Goal: Task Accomplishment & Management: Use online tool/utility

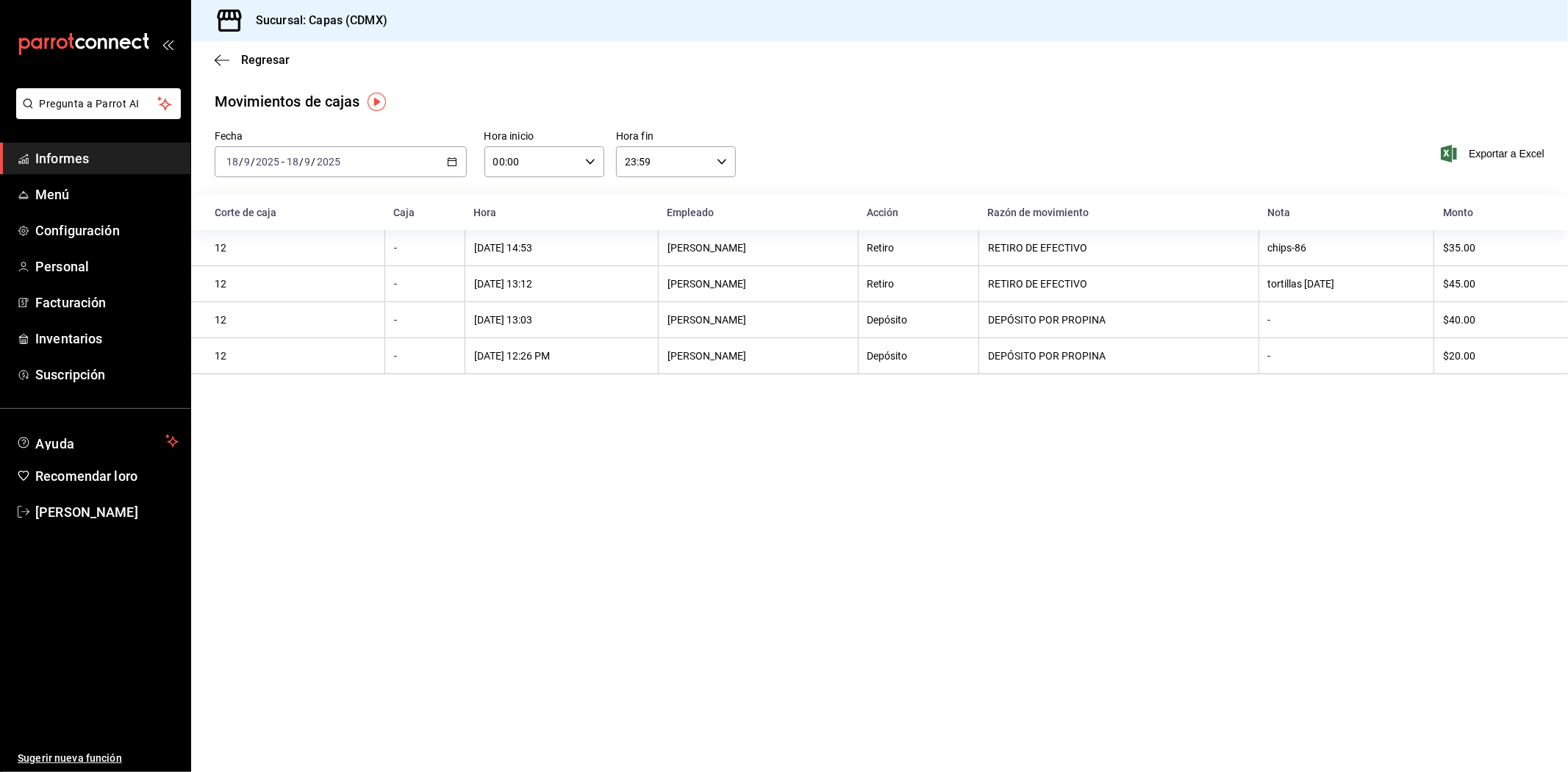
click at [56, 168] on span "Informes" at bounding box center [107, 159] width 143 height 20
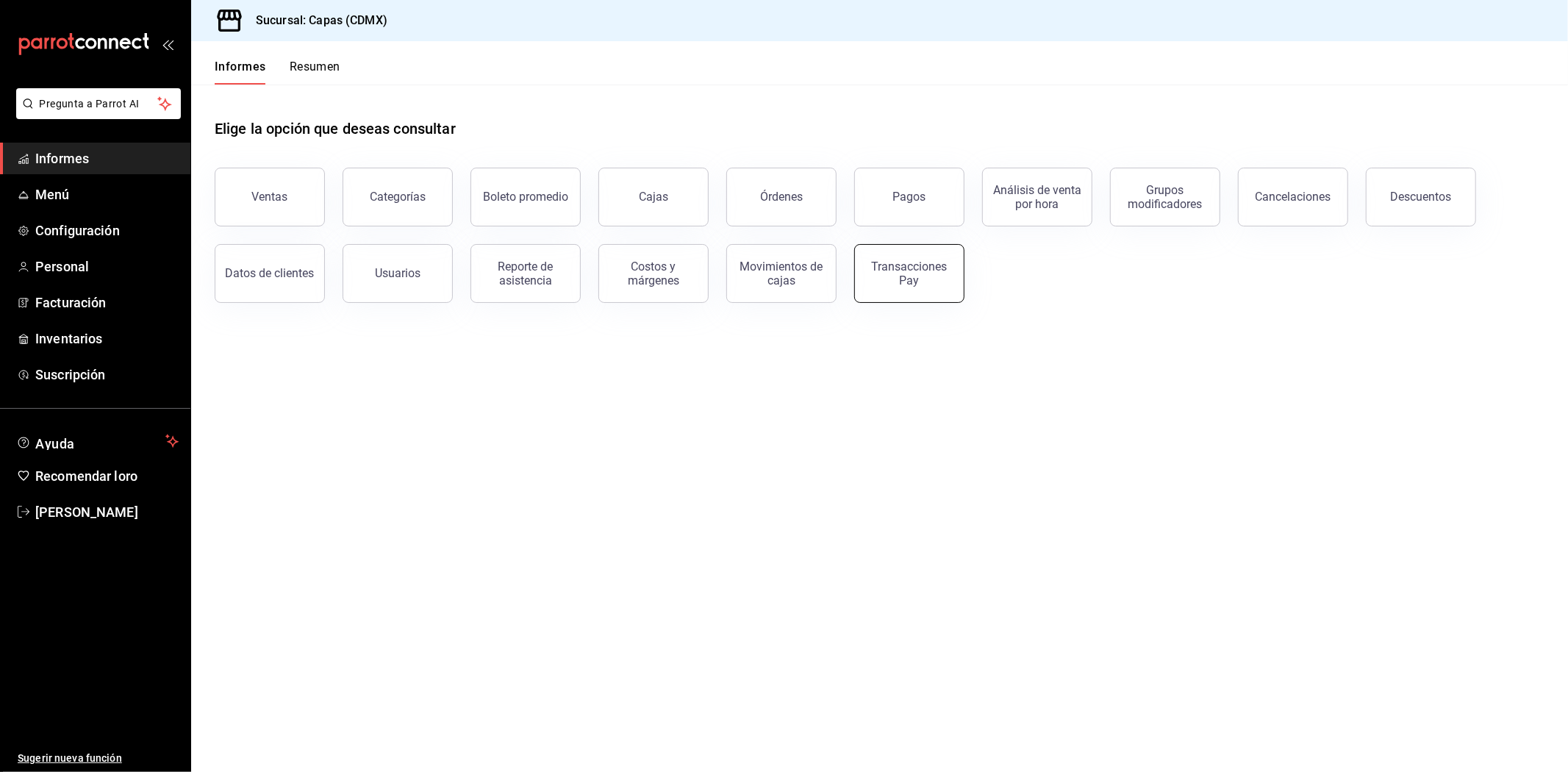
click at [904, 273] on font "Transacciones Pay" at bounding box center [909, 273] width 76 height 28
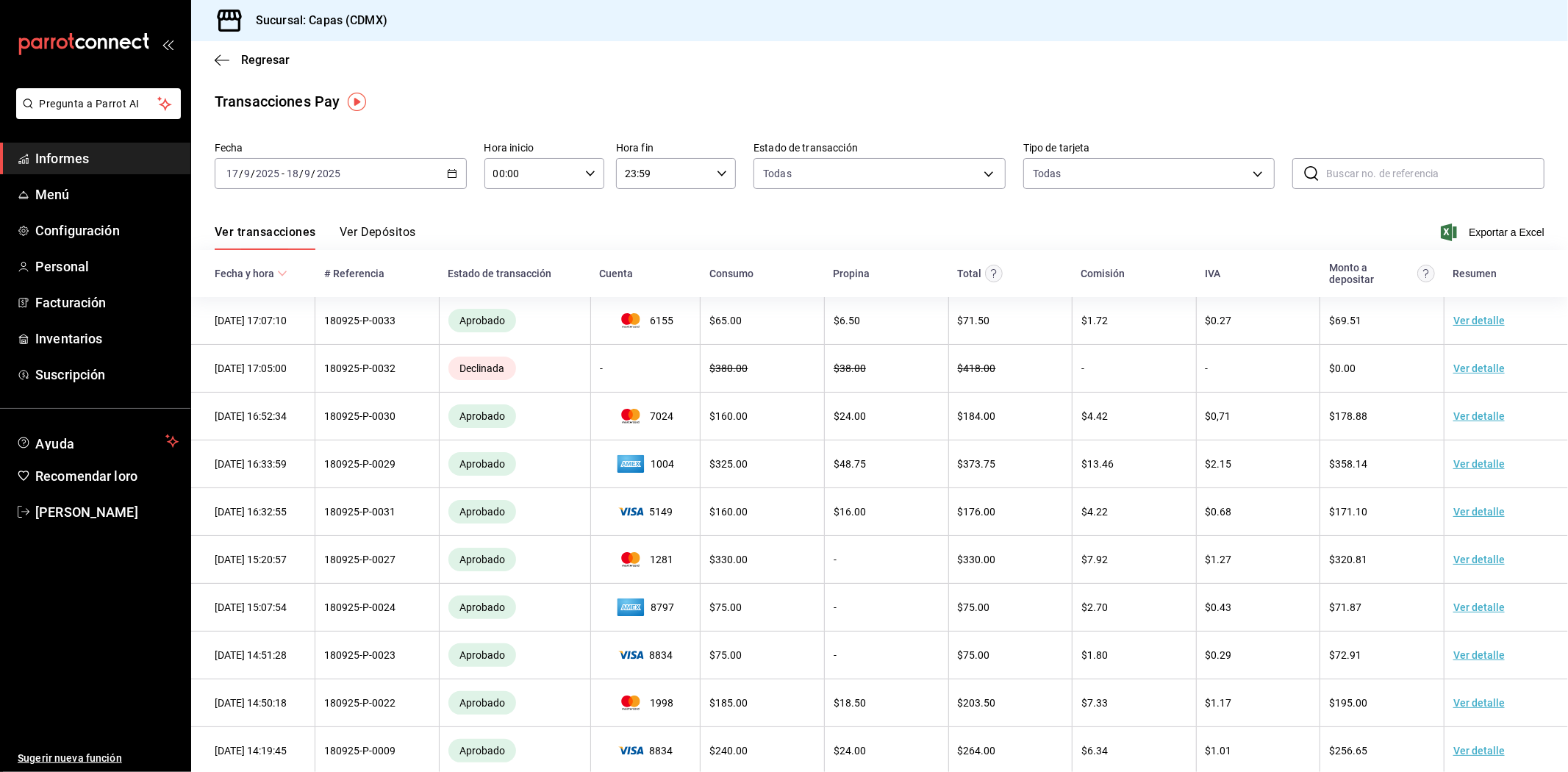
click at [394, 238] on font "Ver Depósitos" at bounding box center [378, 232] width 77 height 14
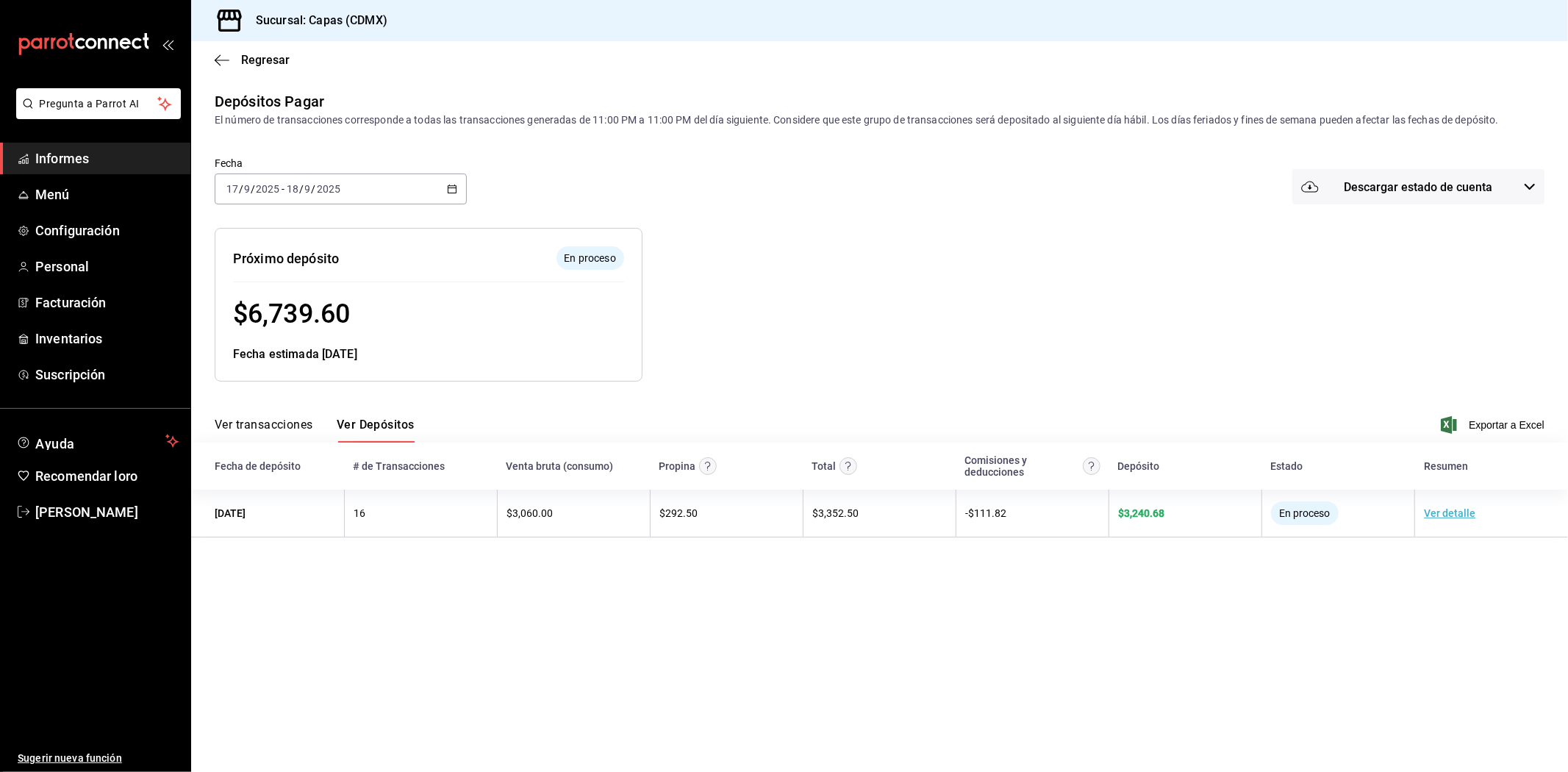
click at [444, 180] on div "[DATE] [DATE] - [DATE] [DATE]" at bounding box center [341, 188] width 252 height 31
click at [268, 399] on font "Rango de fechas" at bounding box center [265, 398] width 78 height 12
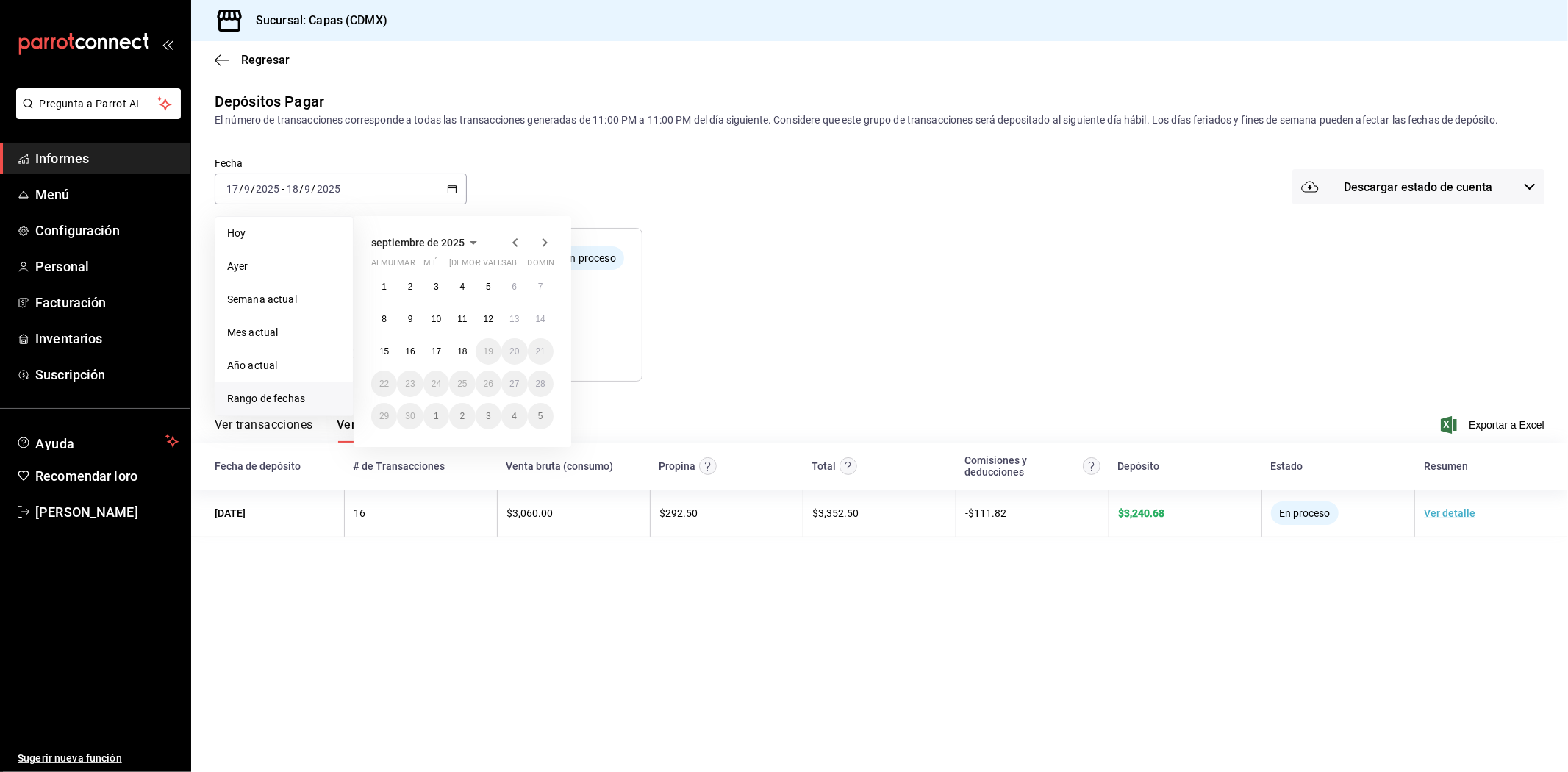
click at [515, 238] on icon "button" at bounding box center [516, 243] width 18 height 18
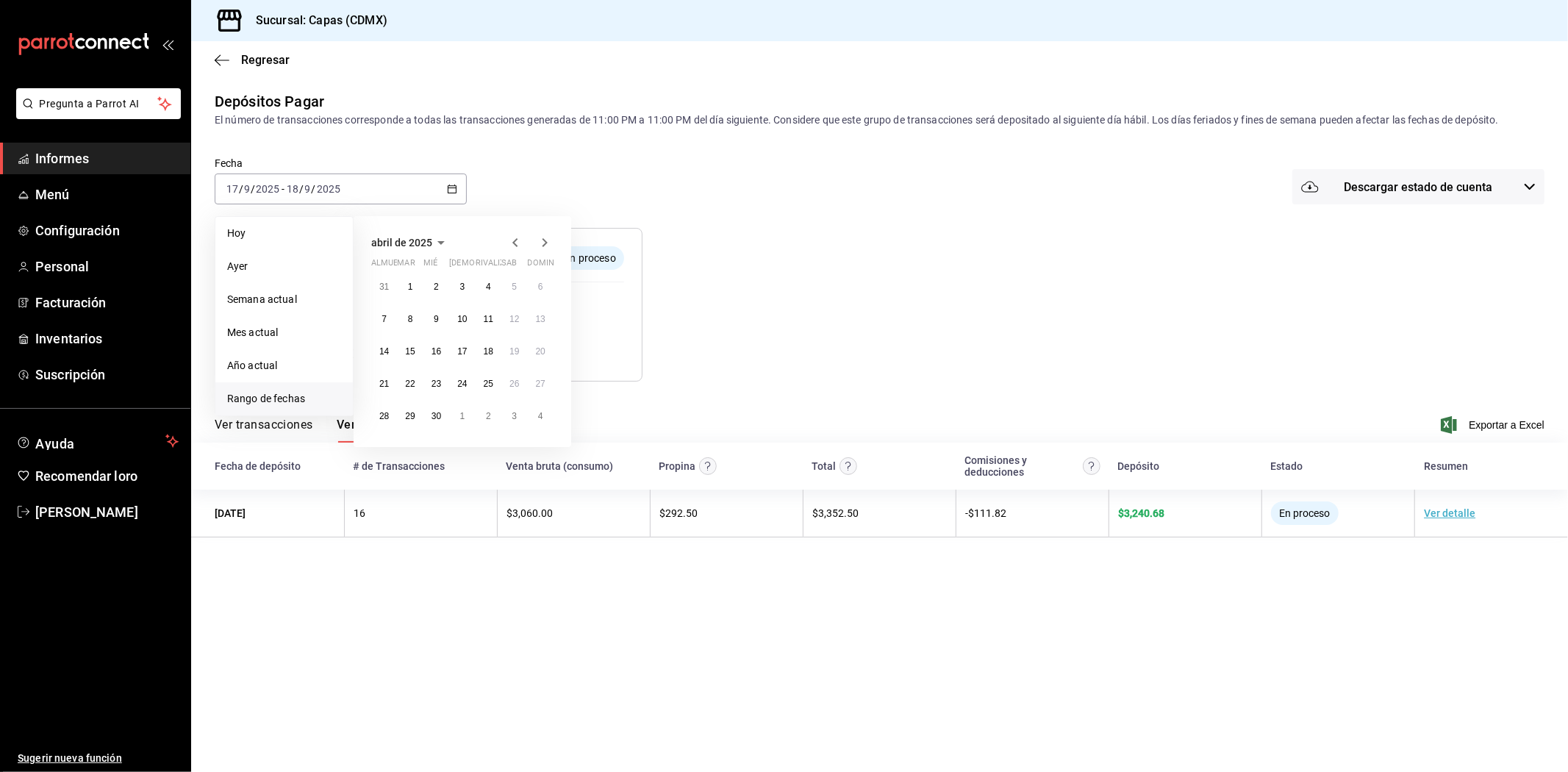
click at [513, 246] on icon "button" at bounding box center [516, 243] width 18 height 18
click at [518, 288] on button "1" at bounding box center [514, 286] width 26 height 27
click at [387, 454] on button "31" at bounding box center [384, 448] width 26 height 27
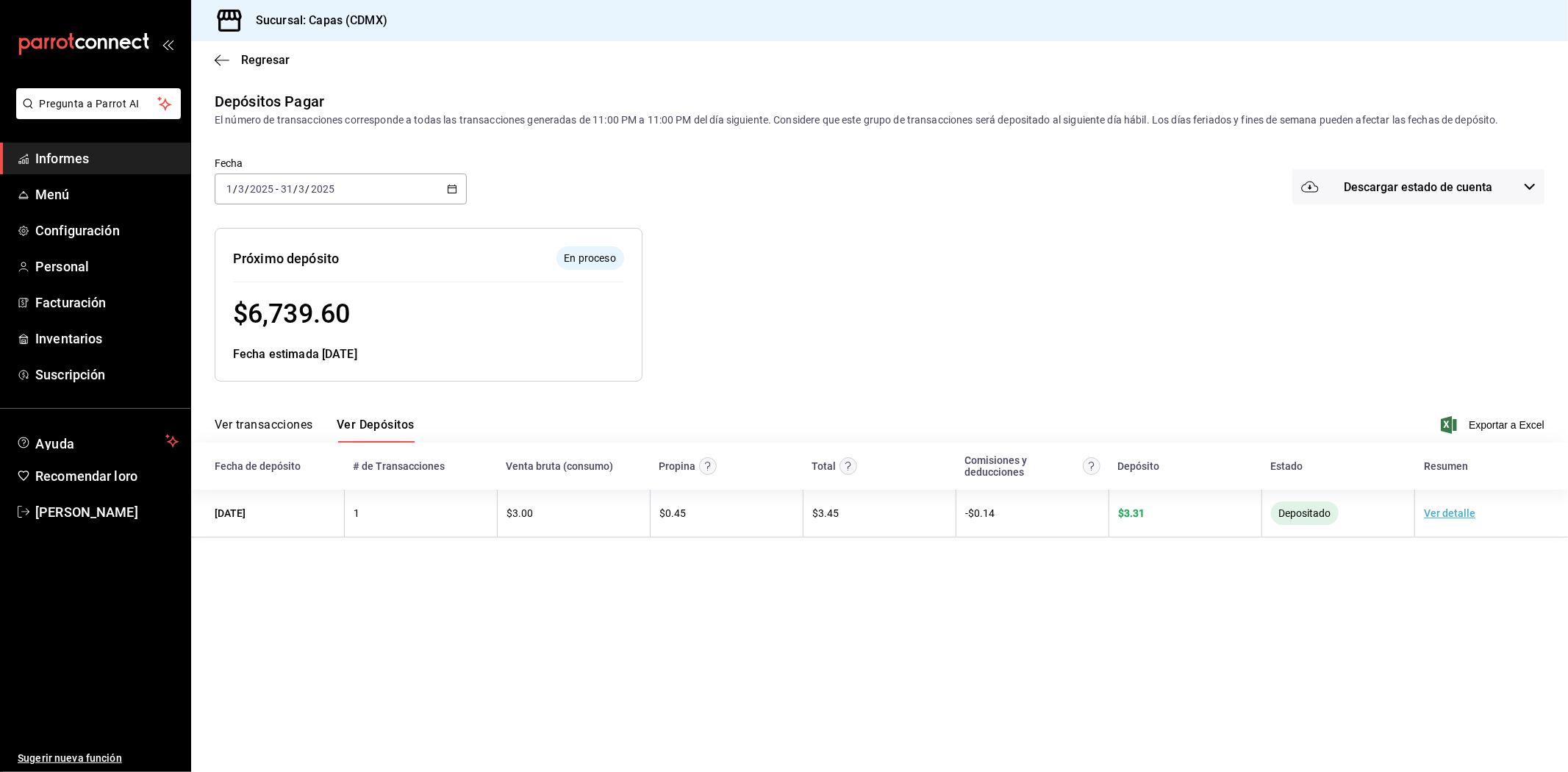
drag, startPoint x: 618, startPoint y: 424, endPoint x: 642, endPoint y: 417, distance: 25.0
click at [618, 424] on div "Ver transacciones Ver Depósitos Exportar a Excel" at bounding box center [880, 421] width 1329 height 43
click at [663, 156] on div "Fecha 2025-03-01 1 / 3 / 2025 - 2025-03-31 31 / 3 / 2025 Descargar estado de cu…" at bounding box center [880, 190] width 1329 height 77
click at [536, 172] on div "Fecha 2025-03-01 1 / 3 / 2025 - 2025-03-31 31 / 3 / 2025 Descargar estado de cu…" at bounding box center [880, 190] width 1329 height 77
click at [451, 187] on icon "button" at bounding box center [452, 188] width 10 height 10
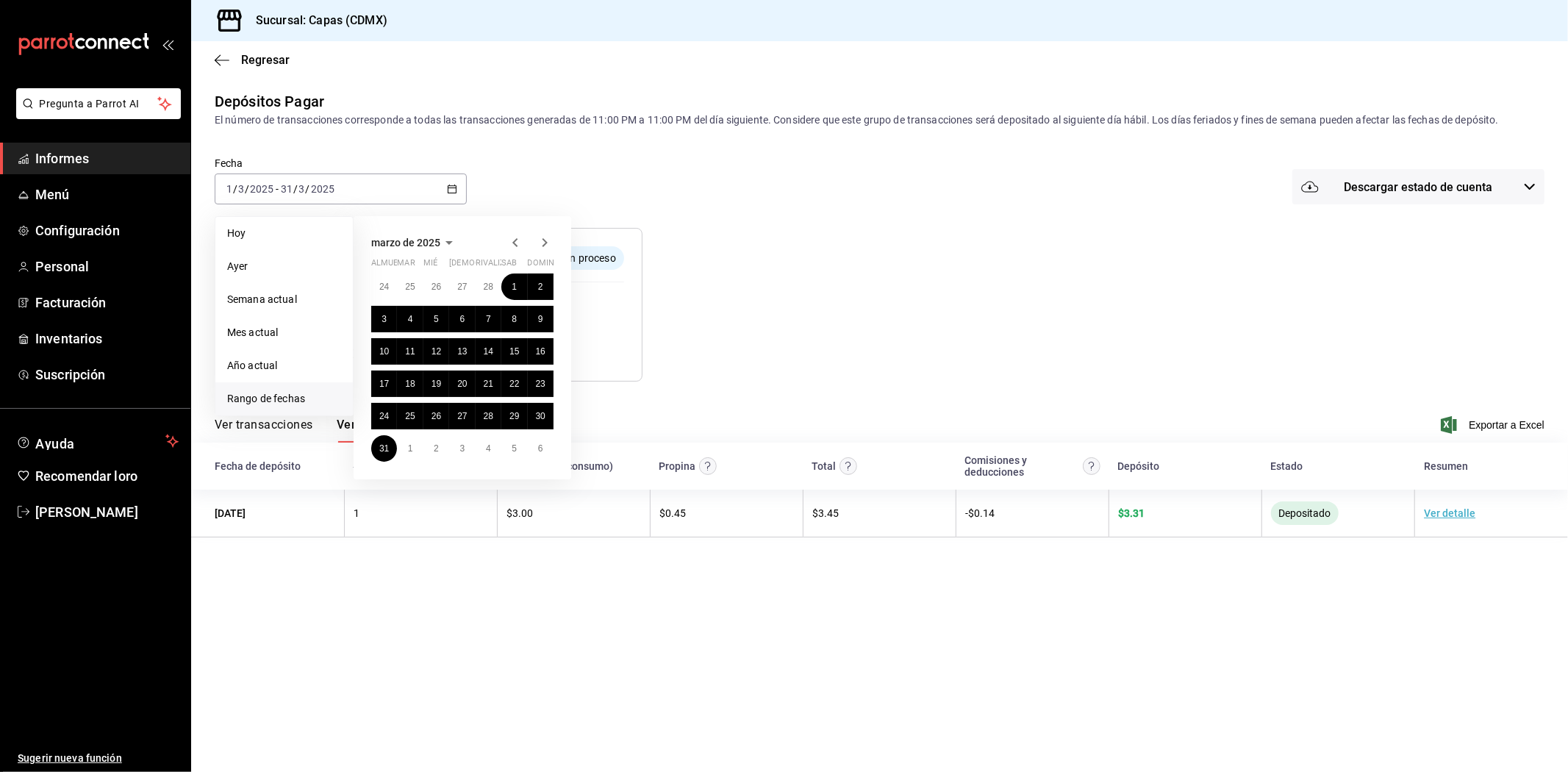
click at [538, 240] on icon "button" at bounding box center [544, 243] width 18 height 18
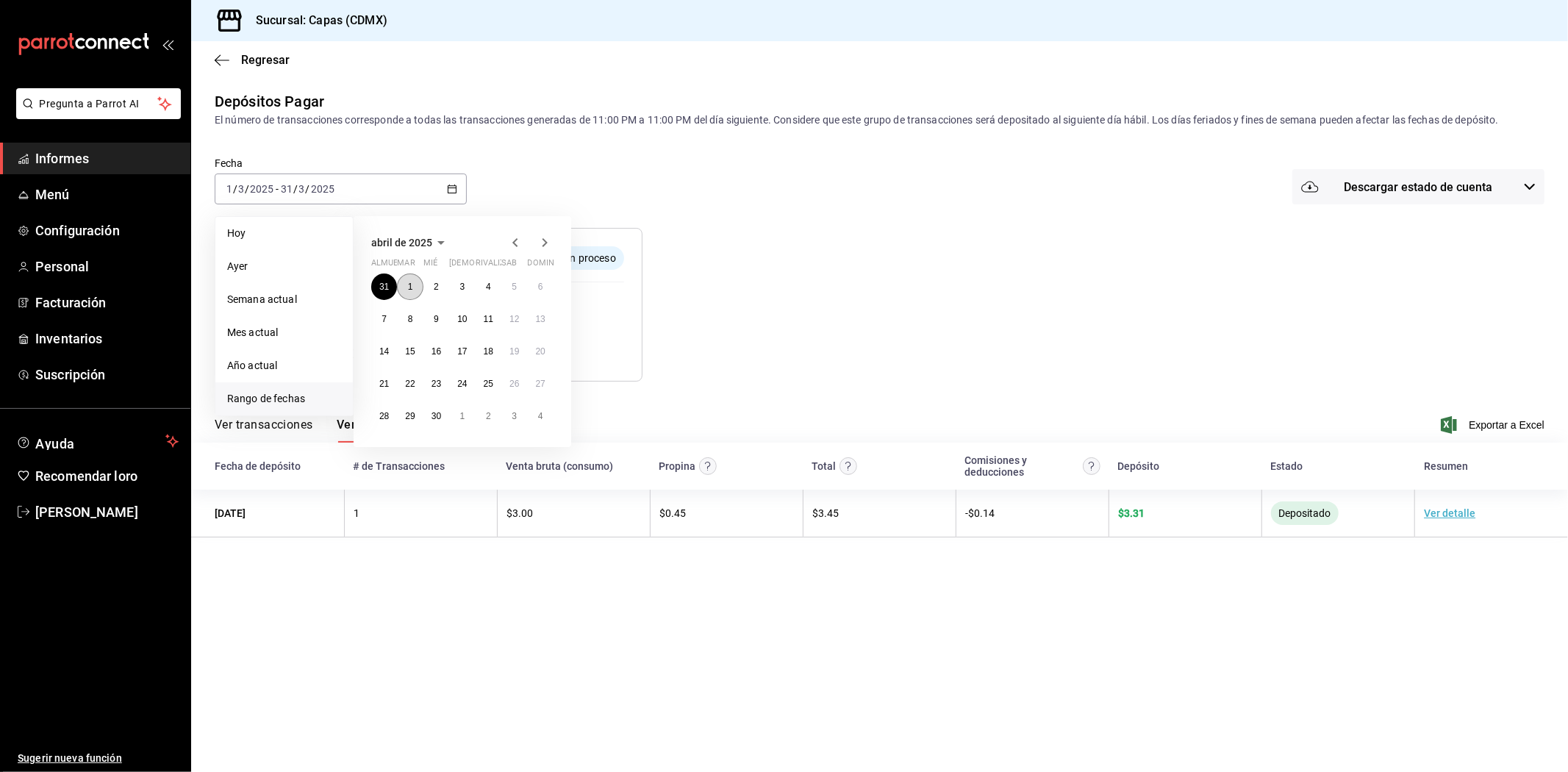
click at [411, 288] on font "1" at bounding box center [410, 286] width 5 height 10
click at [437, 417] on font "30" at bounding box center [437, 416] width 10 height 10
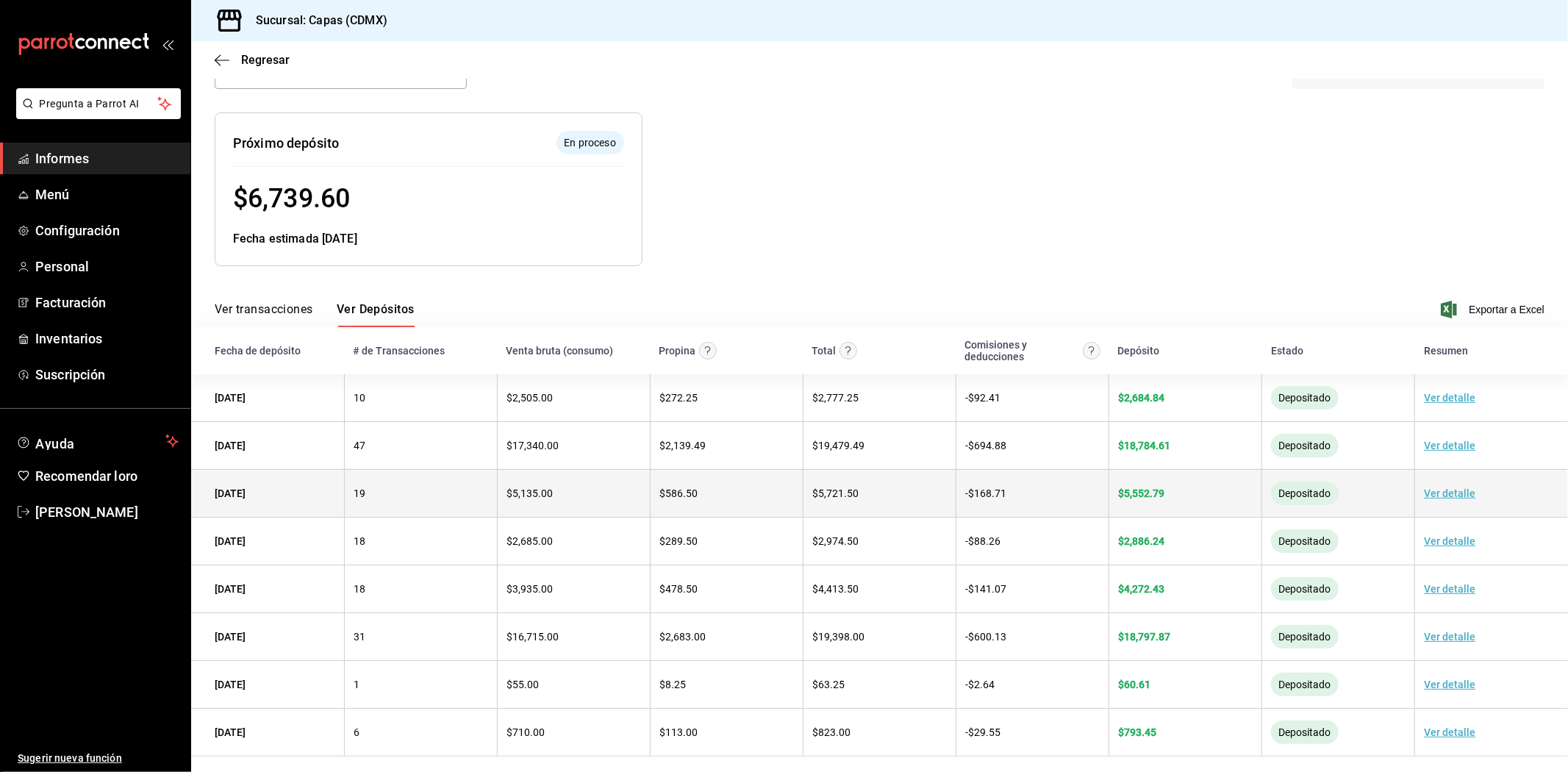
scroll to position [125, 0]
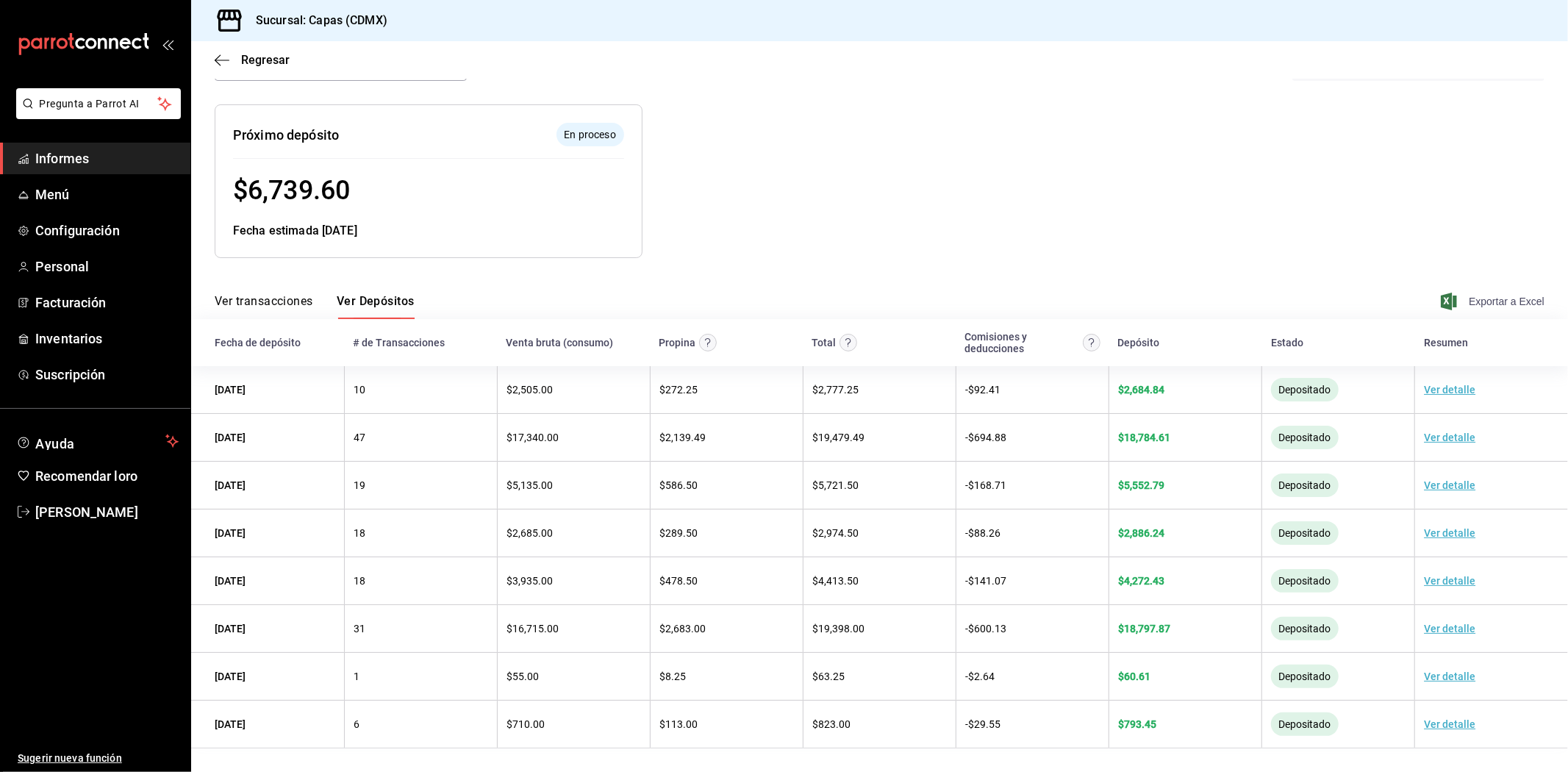
click at [1485, 302] on font "Exportar a Excel" at bounding box center [1506, 302] width 76 height 12
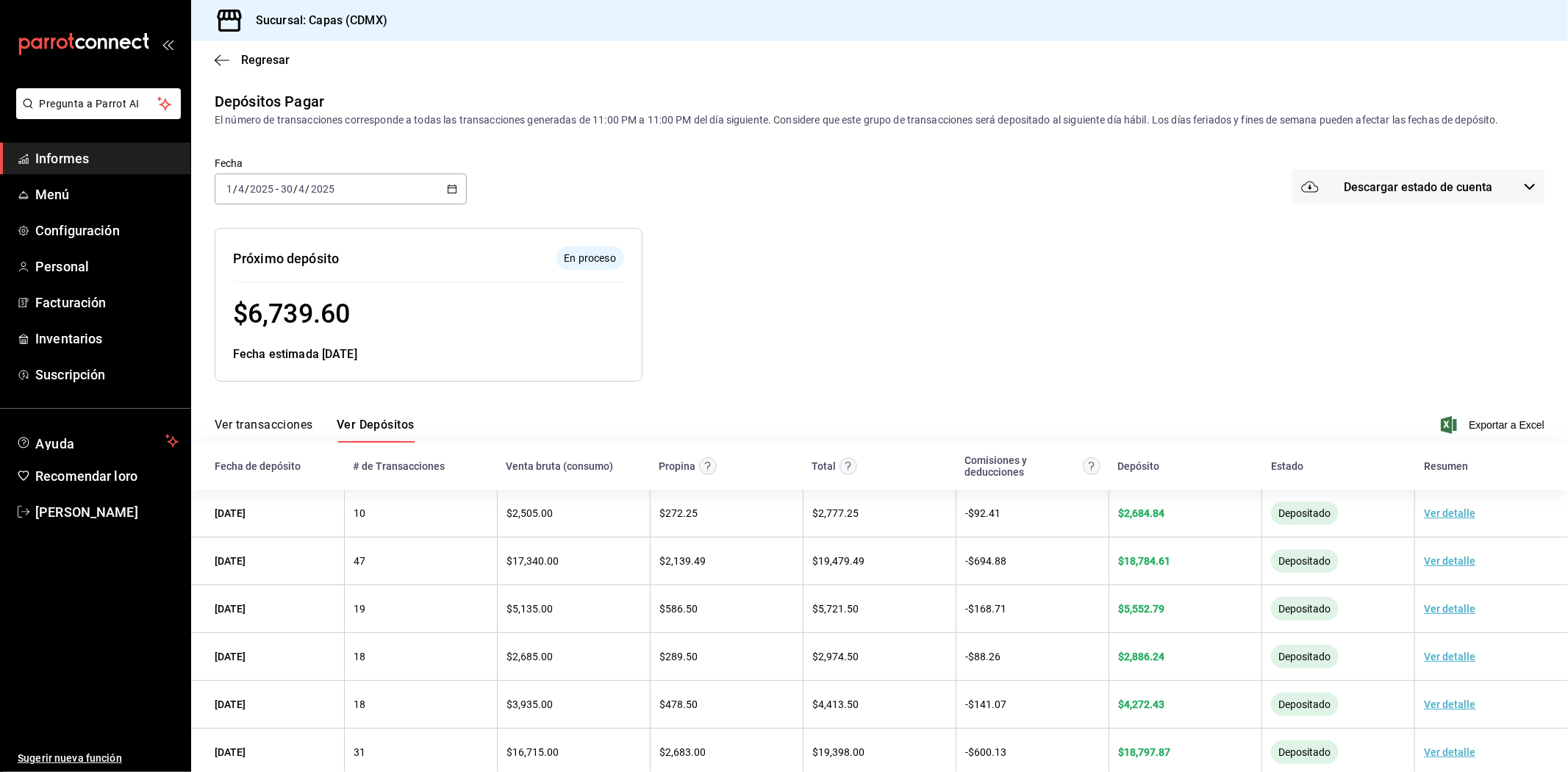
click at [404, 188] on div "2025-04-01 1 / 4 / 2025 - 2025-04-30 30 / 4 / 2025" at bounding box center [341, 188] width 252 height 31
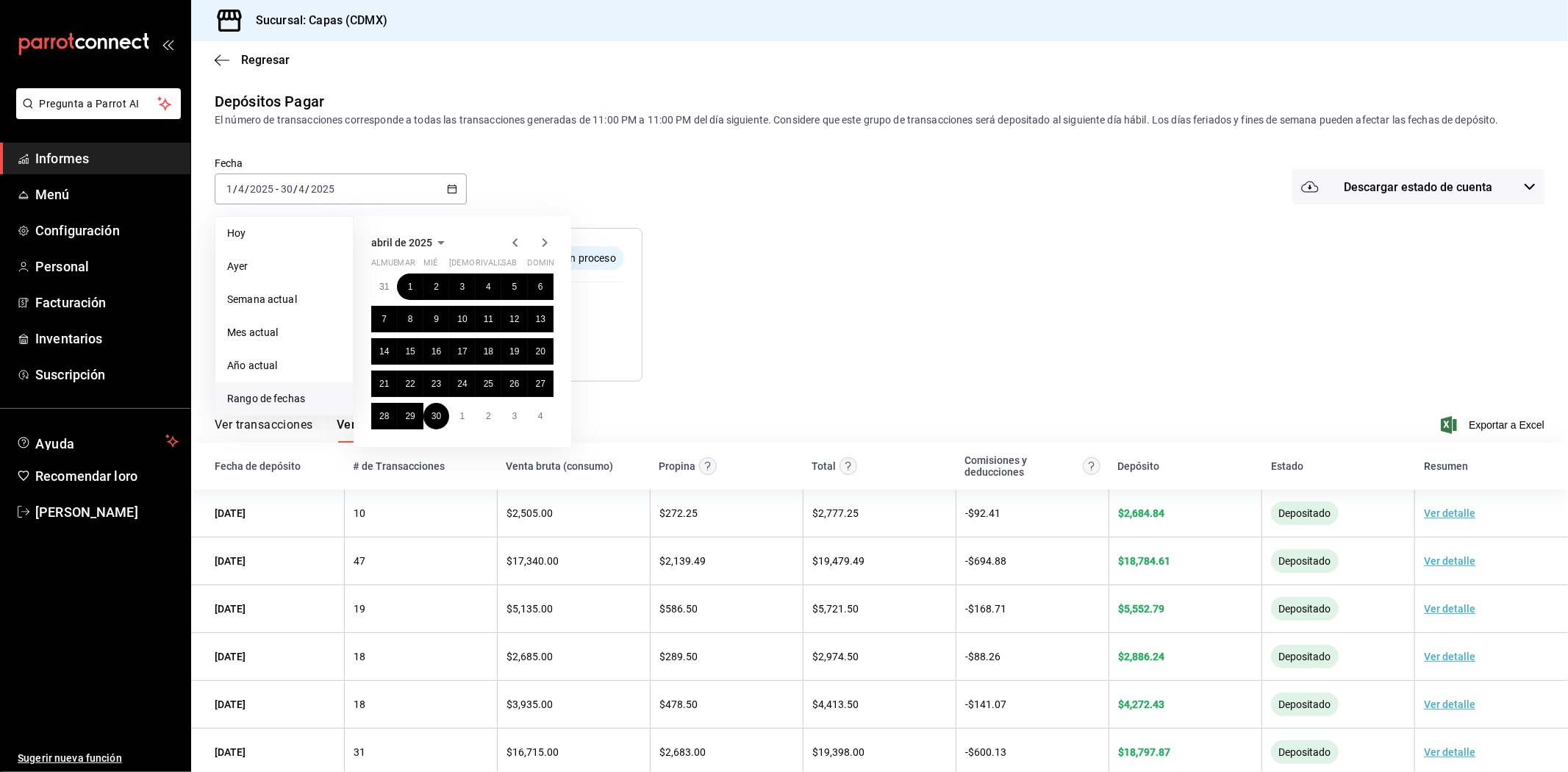
click at [515, 240] on icon "button" at bounding box center [516, 243] width 18 height 18
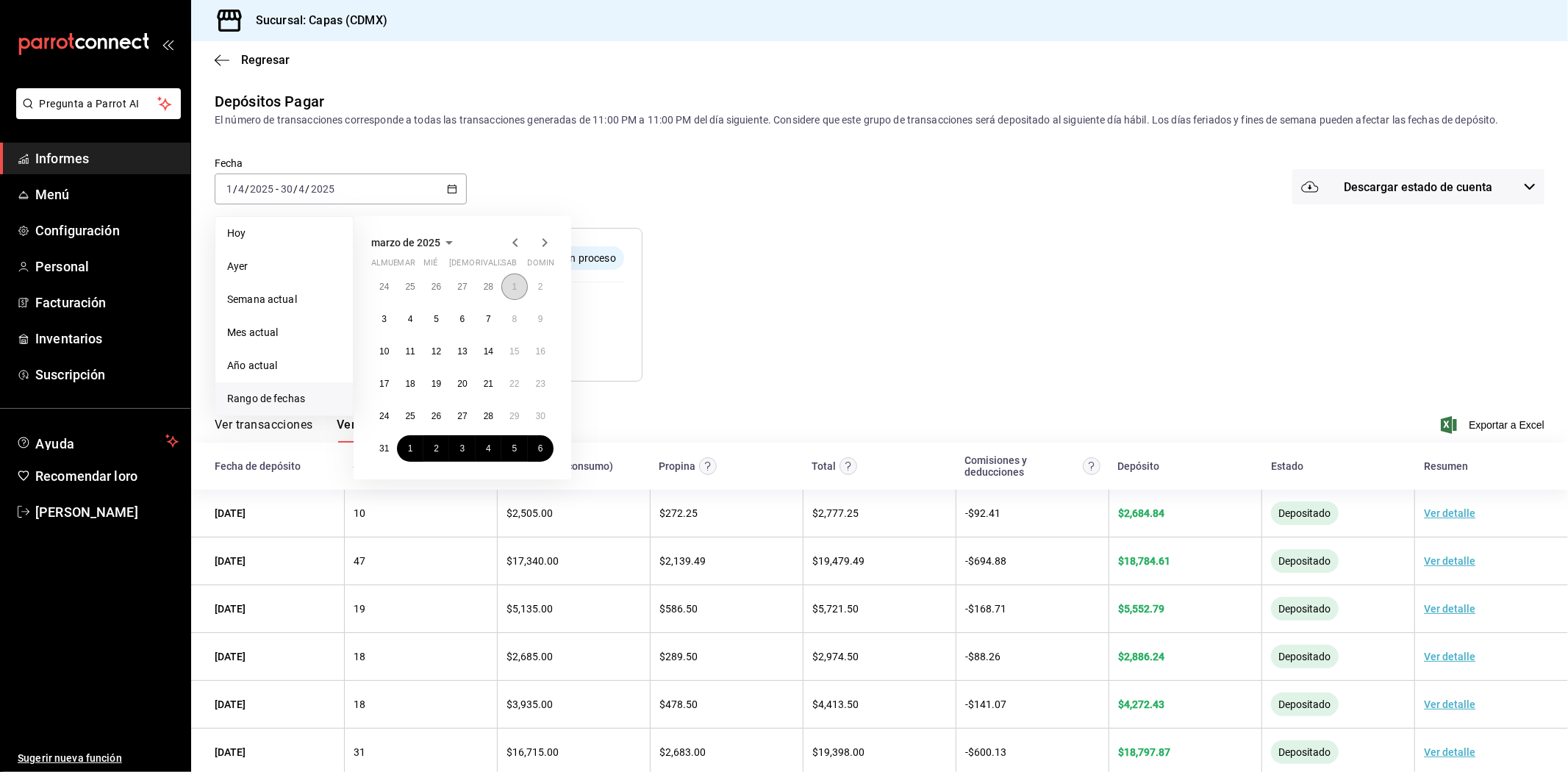
click at [515, 290] on font "1" at bounding box center [514, 286] width 5 height 10
click at [380, 446] on font "31" at bounding box center [385, 448] width 10 height 10
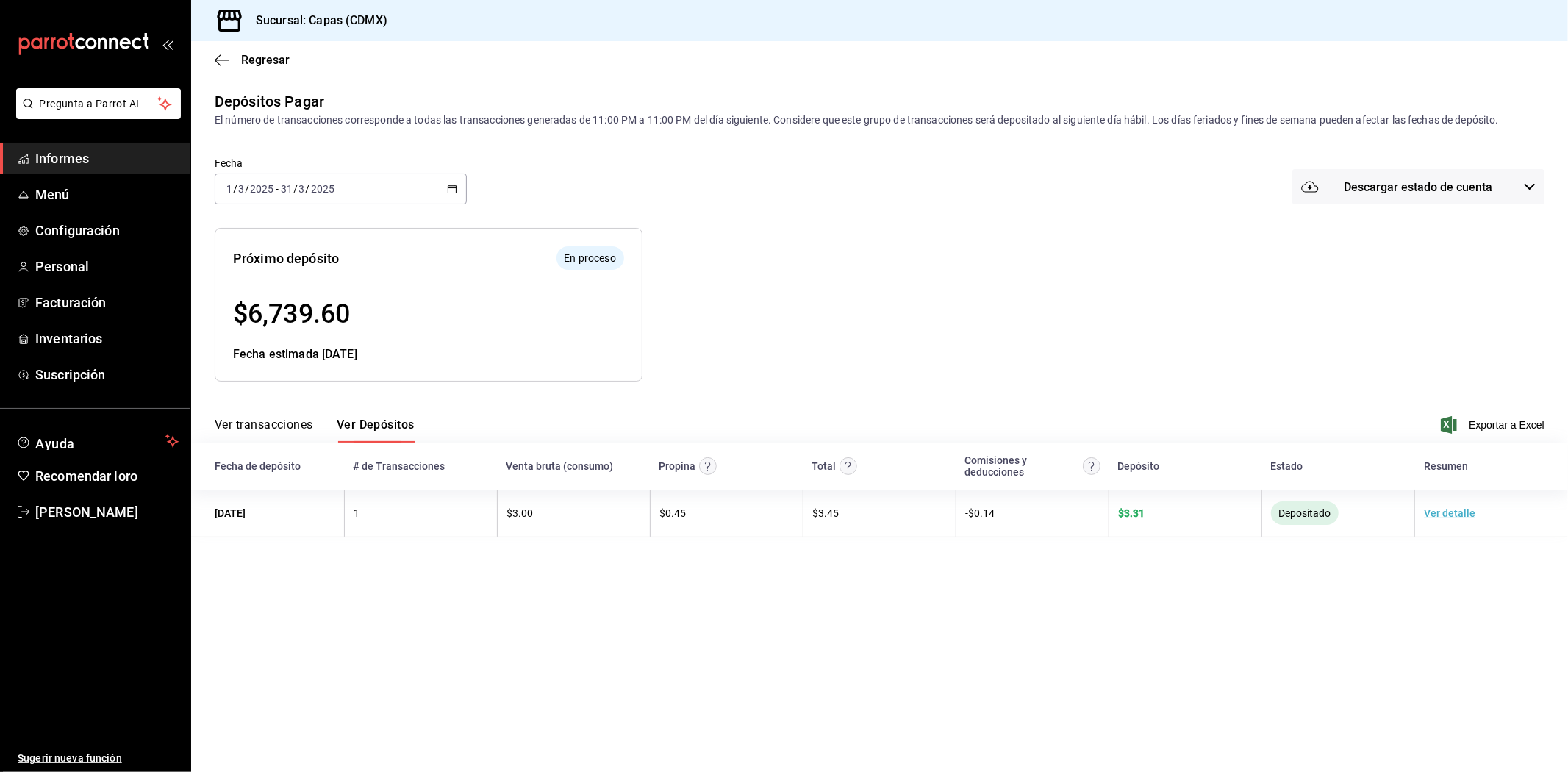
click at [1503, 410] on div "Ver transacciones Ver Depósitos Exportar a Excel" at bounding box center [880, 421] width 1329 height 43
click at [1501, 423] on font "Exportar a Excel" at bounding box center [1506, 425] width 76 height 12
click at [447, 183] on icon "button" at bounding box center [452, 188] width 10 height 10
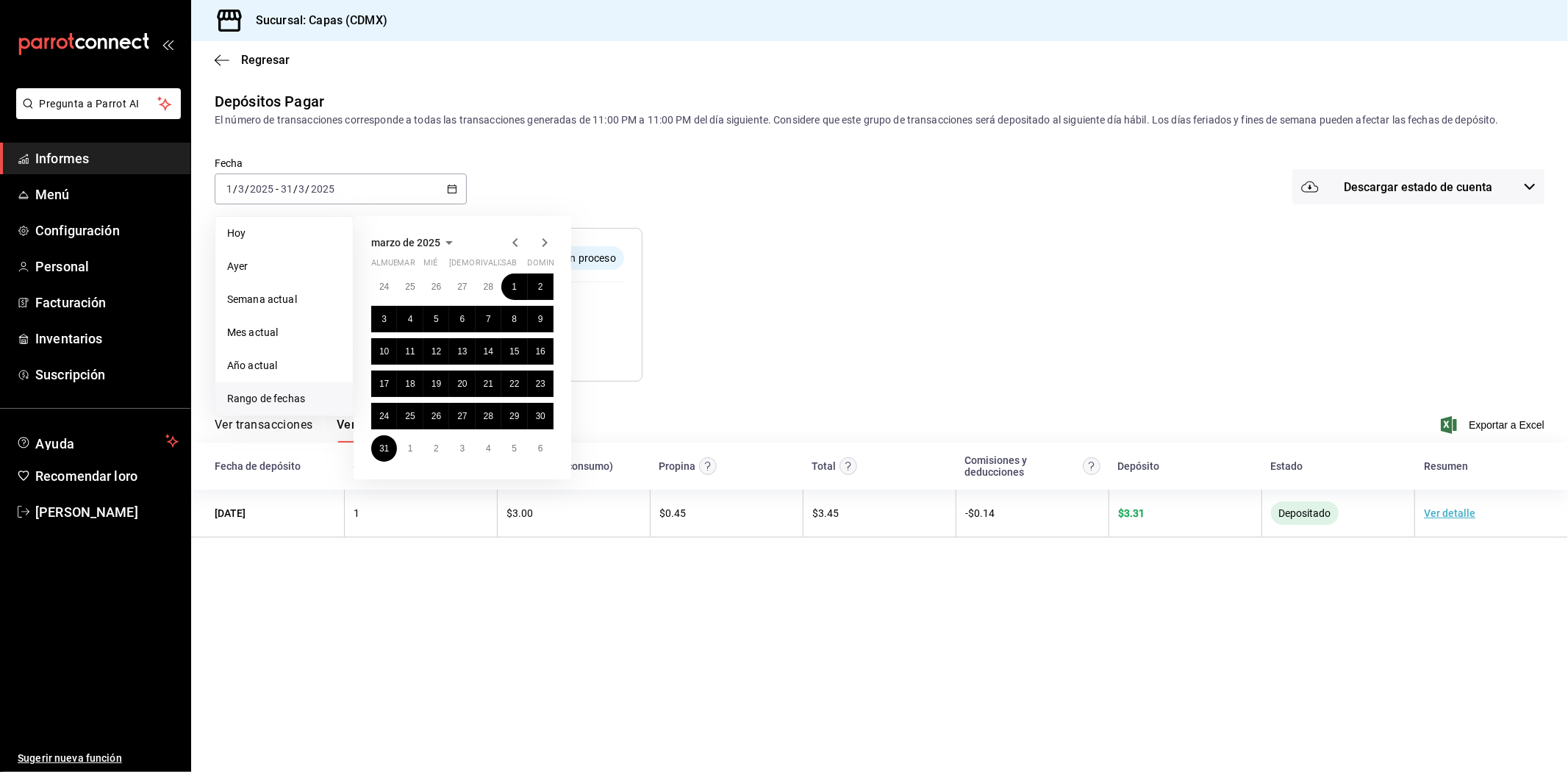
click at [475, 570] on main "Regresar Depósitos Pagar El número de transacciones corresponde a todas las tra…" at bounding box center [880, 406] width 1377 height 731
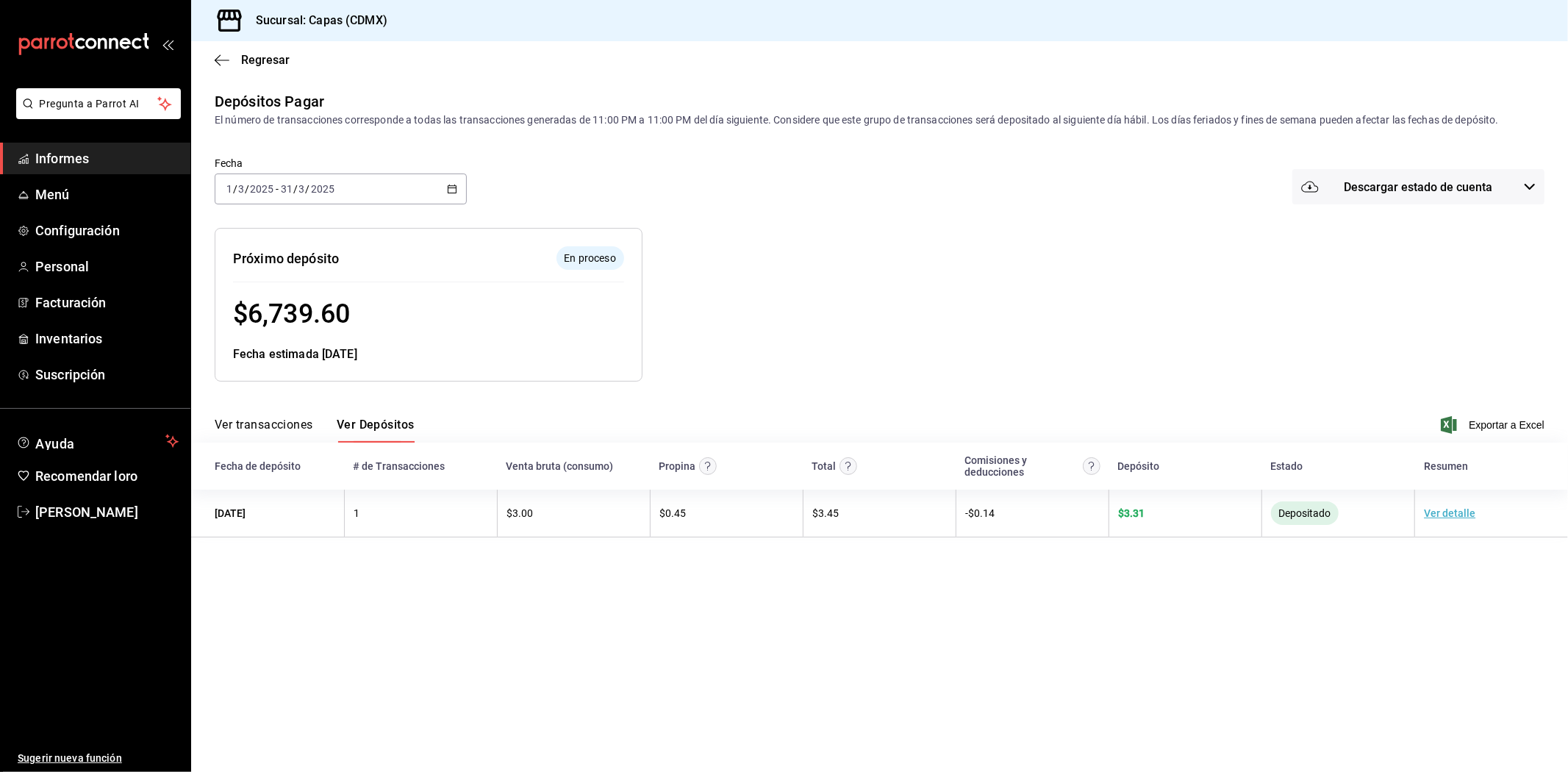
click at [443, 186] on div "2025-03-01 1 / 3 / 2025 - 2025-03-31 31 / 3 / 2025" at bounding box center [341, 188] width 252 height 31
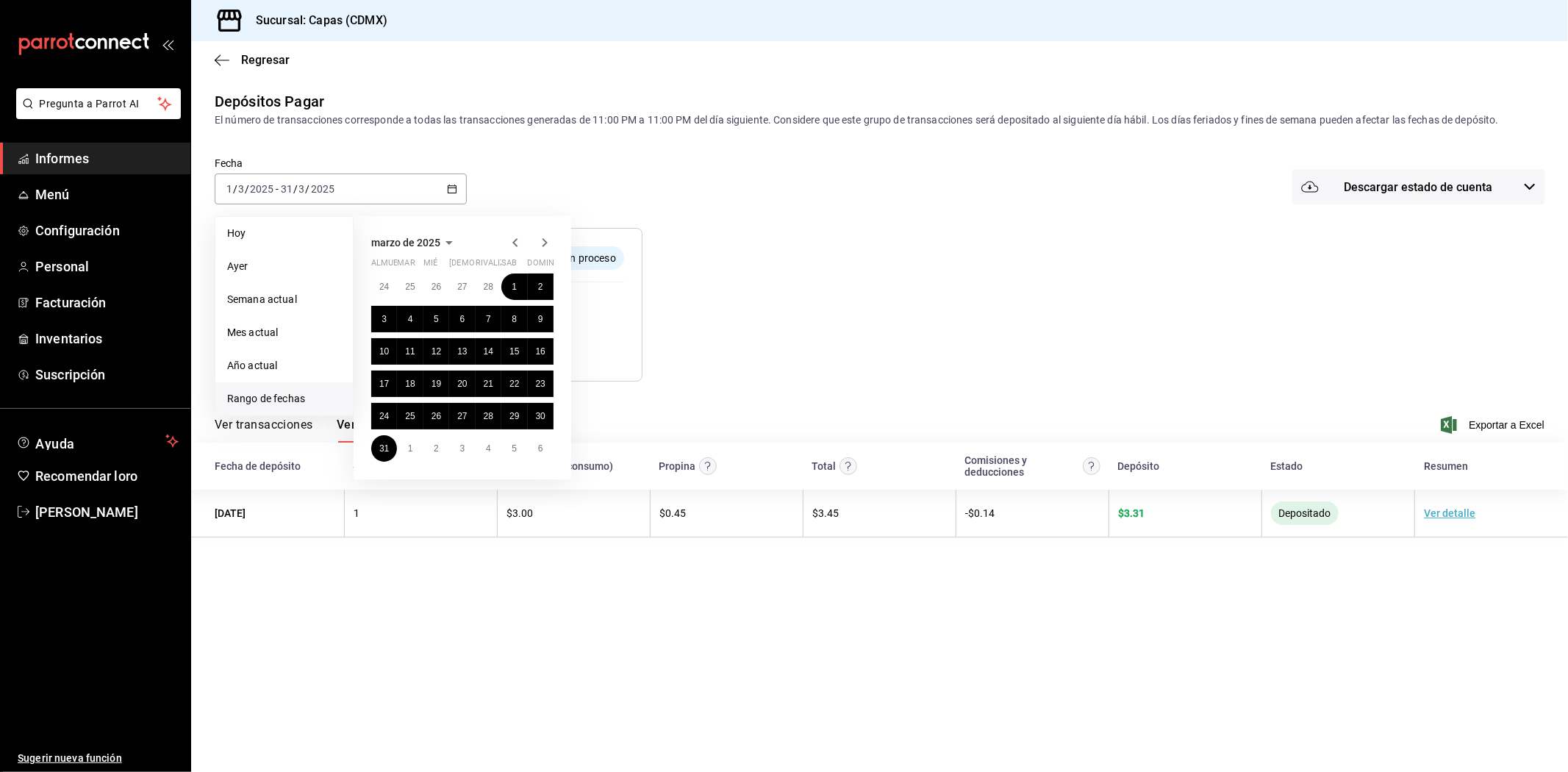
click at [547, 244] on icon "button" at bounding box center [544, 242] width 5 height 9
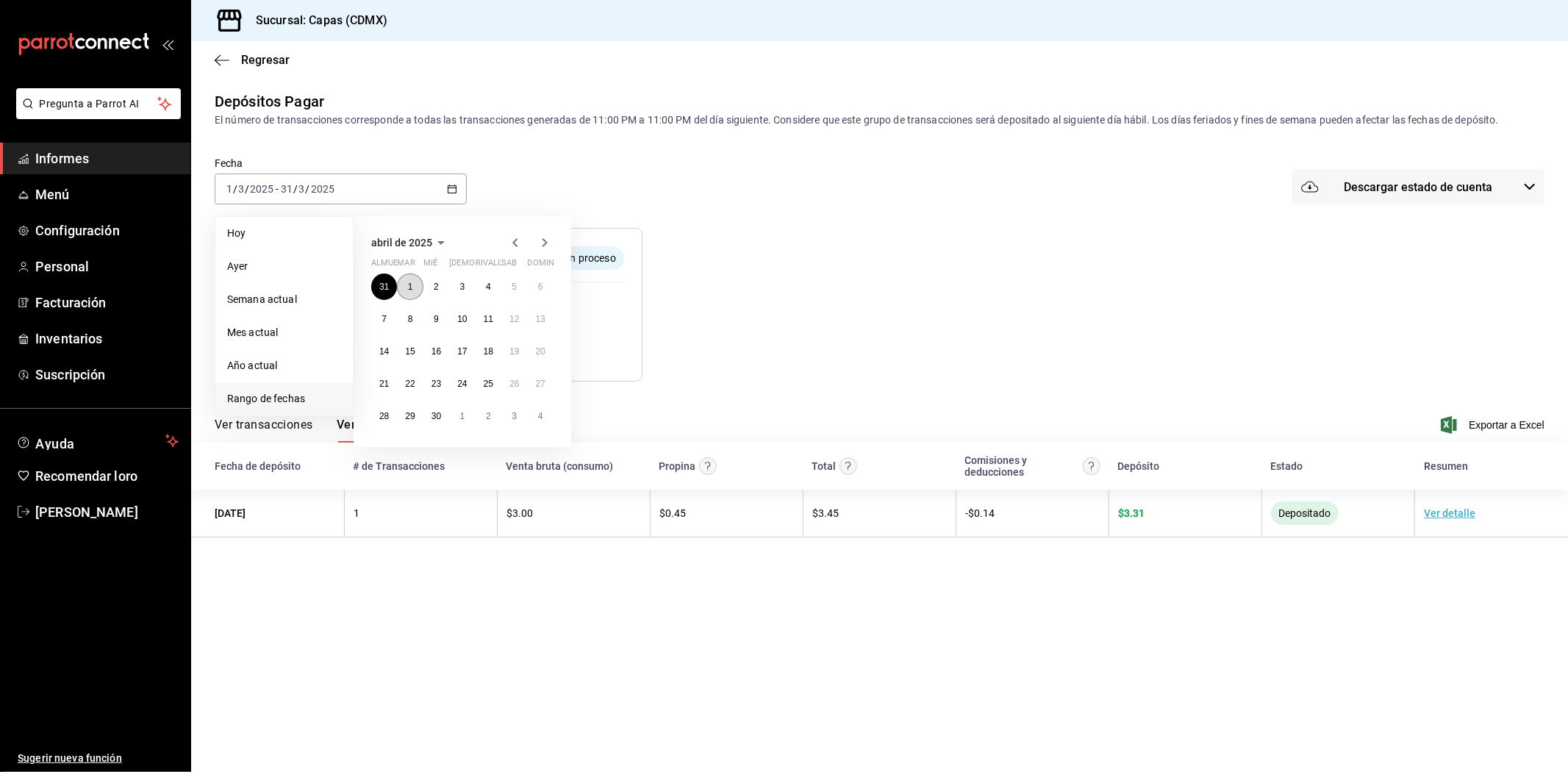
click at [408, 288] on font "1" at bounding box center [410, 286] width 5 height 10
click at [438, 420] on font "30" at bounding box center [437, 416] width 10 height 10
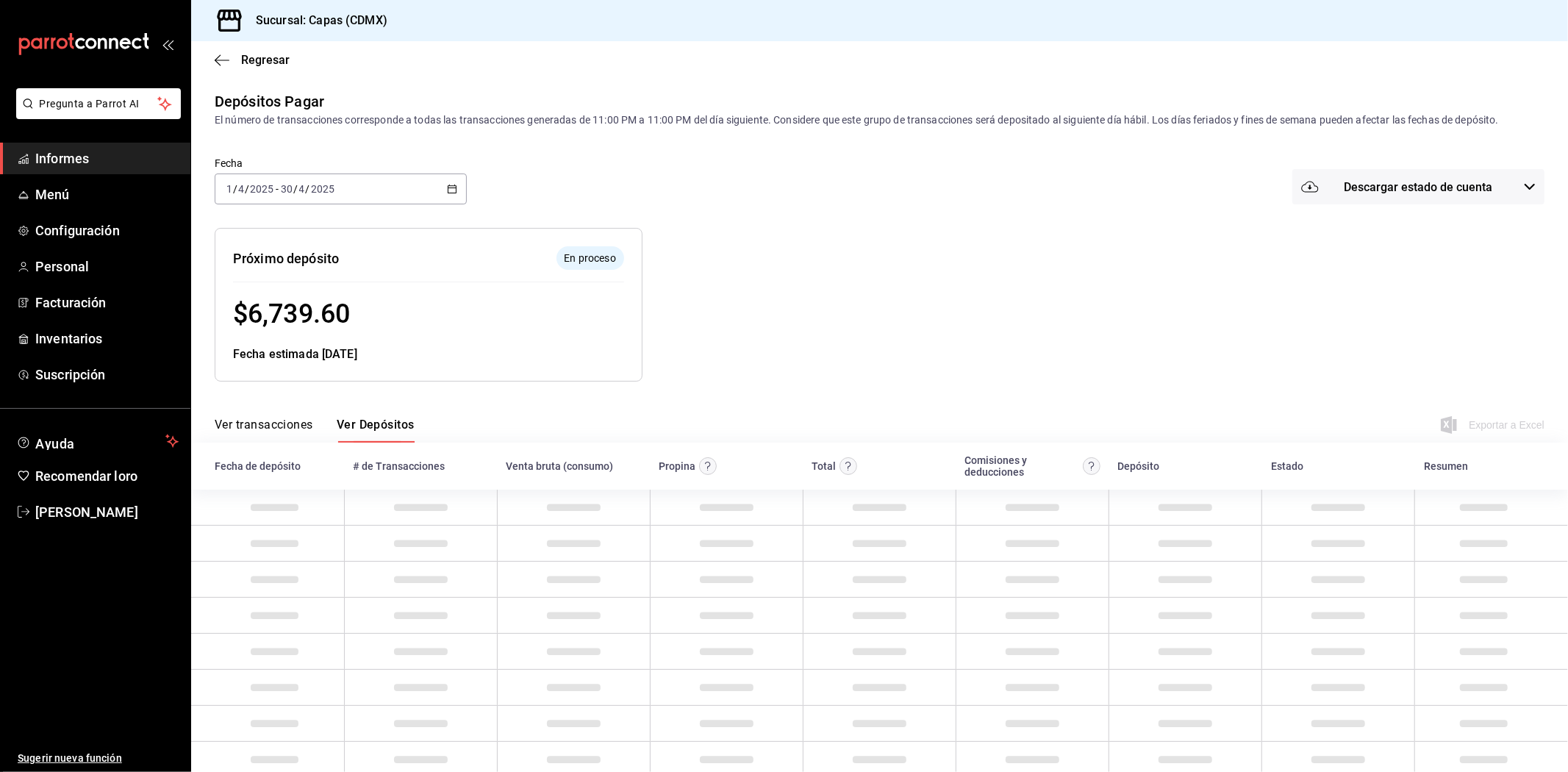
click at [813, 307] on div at bounding box center [980, 293] width 677 height 177
click at [814, 307] on div at bounding box center [980, 293] width 677 height 177
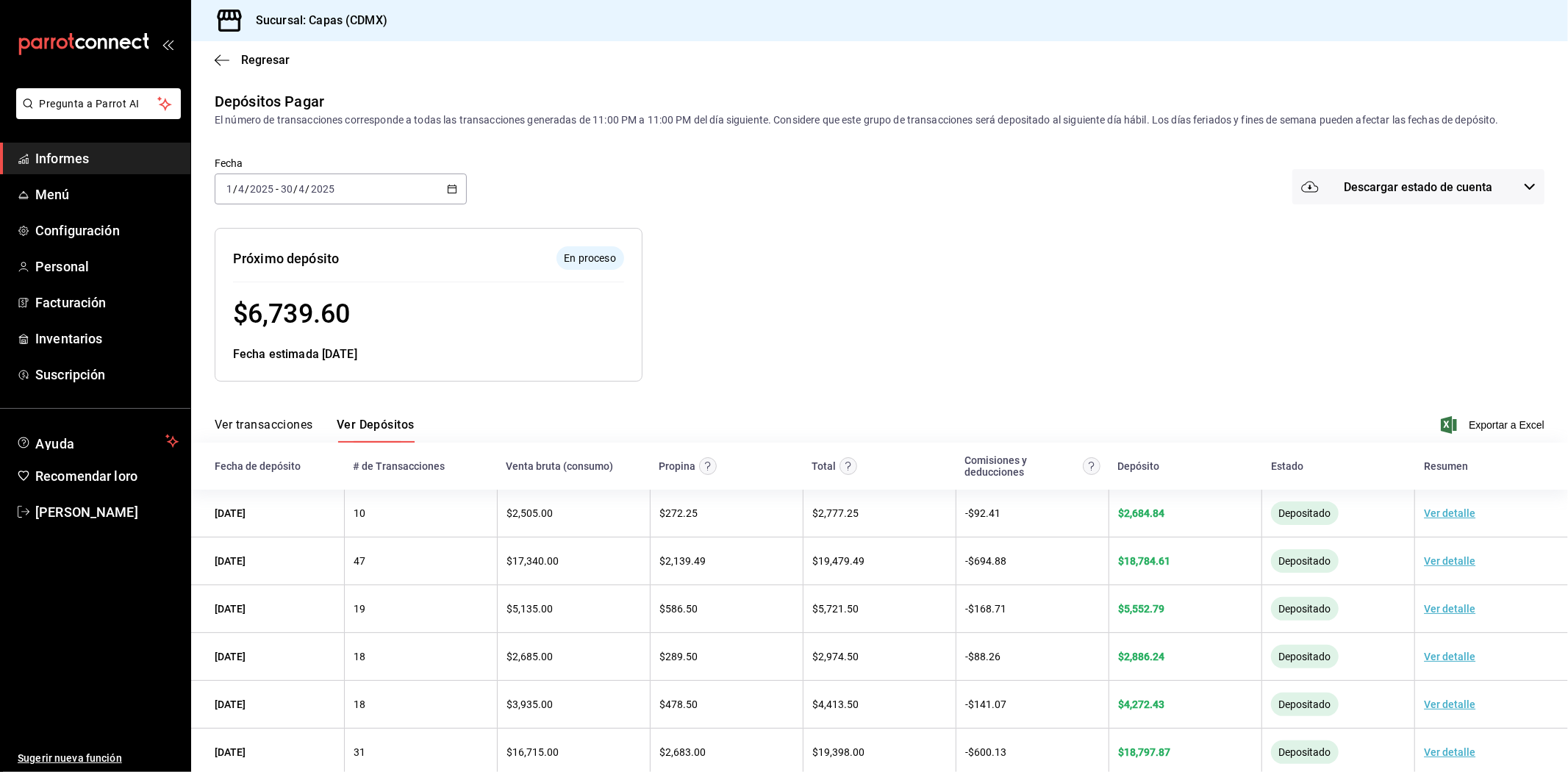
click at [455, 189] on div "2025-04-01 1 / 4 / 2025 - 2025-04-30 30 / 4 / 2025" at bounding box center [341, 188] width 252 height 31
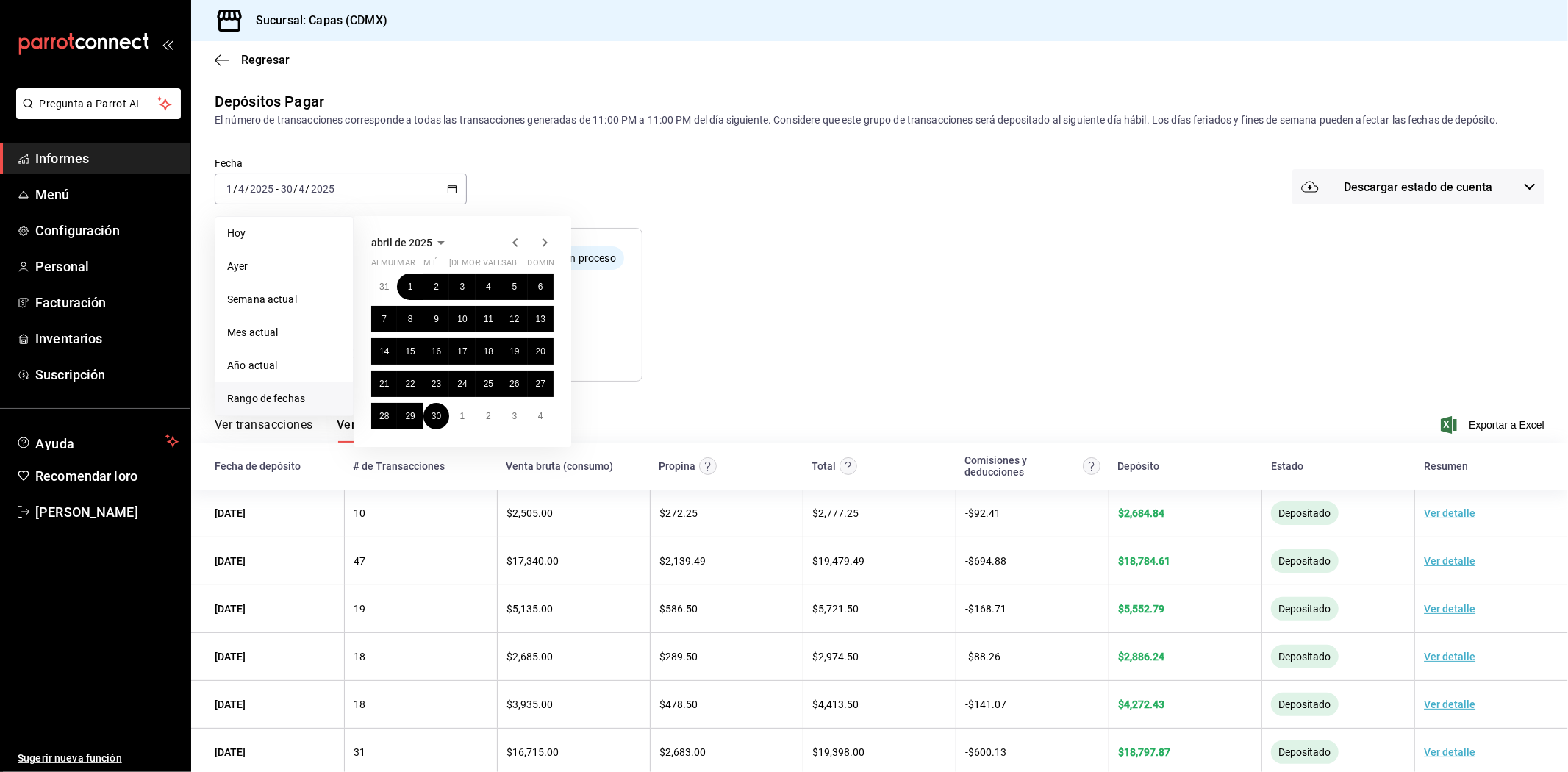
click at [541, 240] on icon "button" at bounding box center [544, 243] width 18 height 18
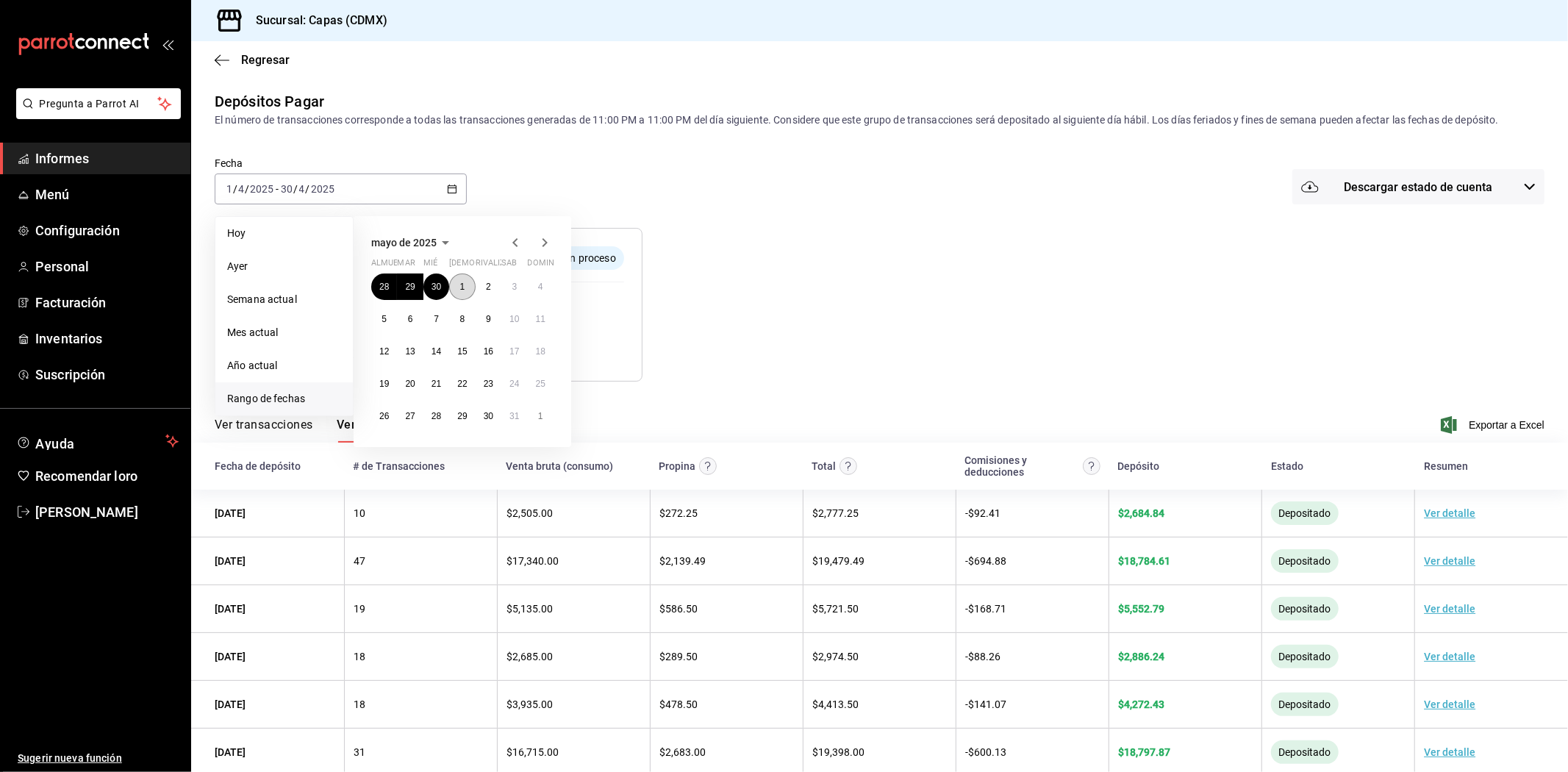
click at [463, 284] on font "1" at bounding box center [463, 286] width 5 height 10
click at [512, 414] on font "31" at bounding box center [515, 416] width 10 height 10
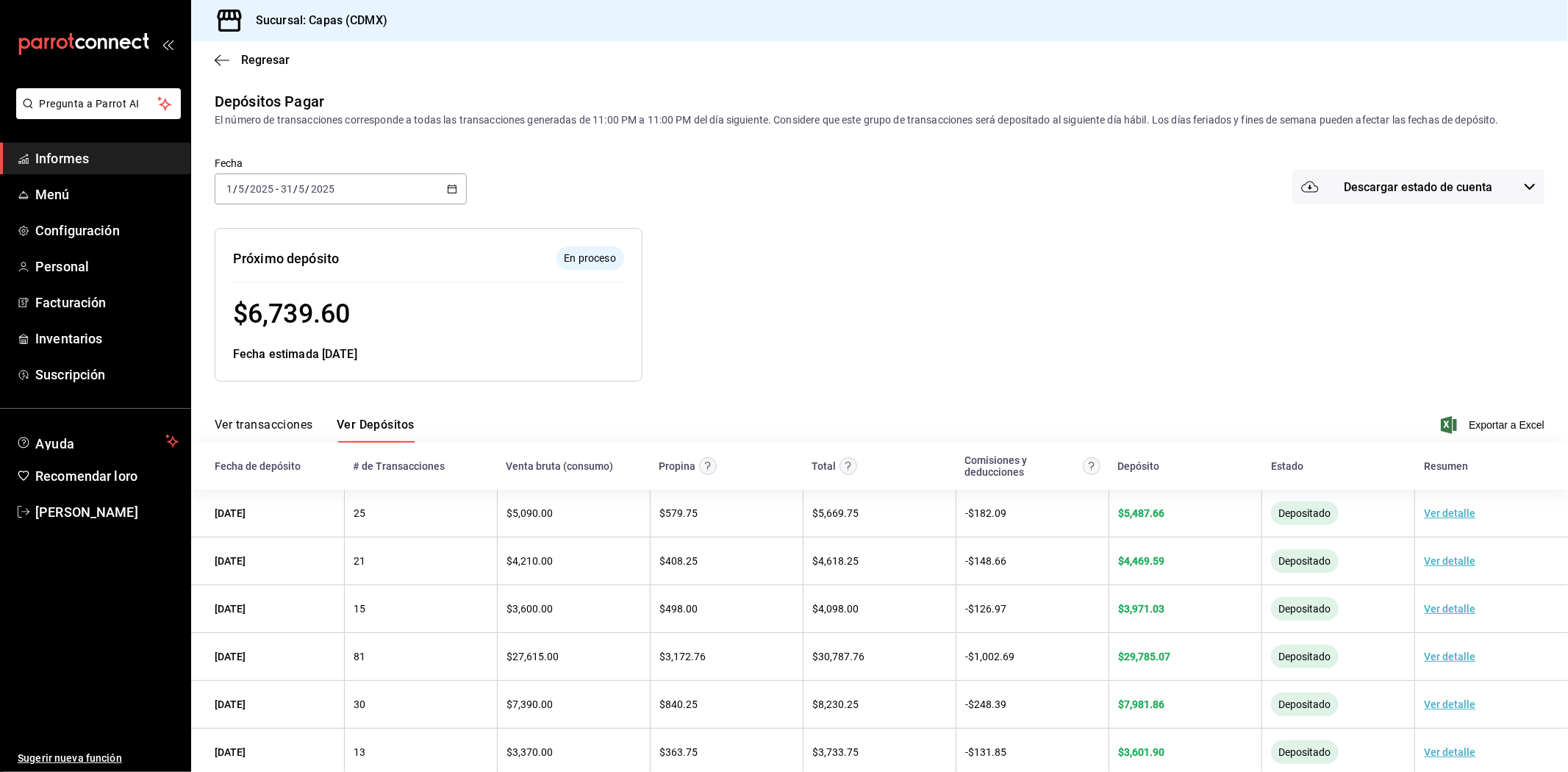
click at [741, 287] on div at bounding box center [980, 293] width 677 height 177
click at [1468, 421] on font "Exportar a Excel" at bounding box center [1506, 425] width 76 height 12
click at [447, 194] on icon "button" at bounding box center [452, 188] width 10 height 10
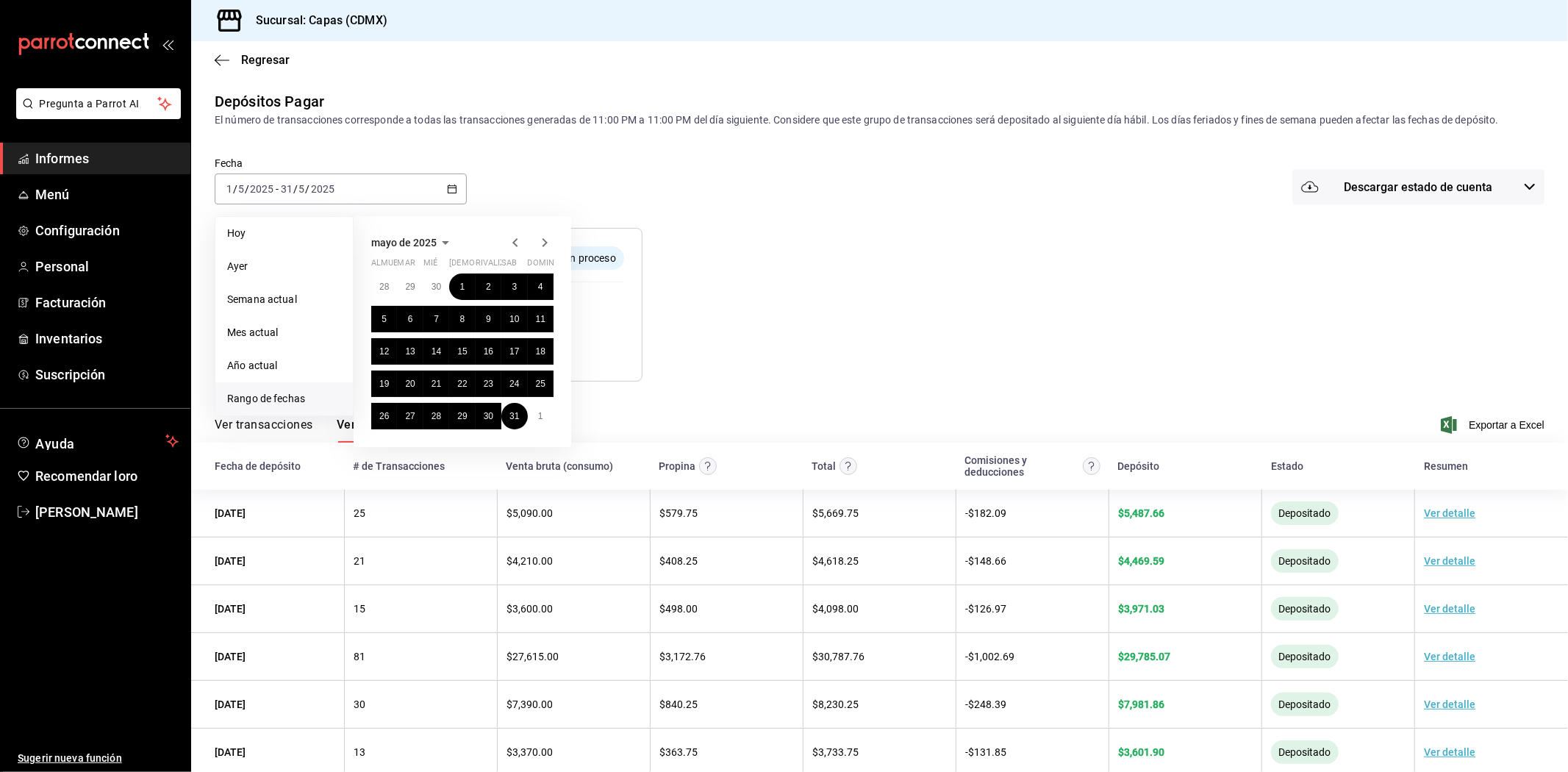
click at [544, 250] on icon "button" at bounding box center [544, 243] width 18 height 18
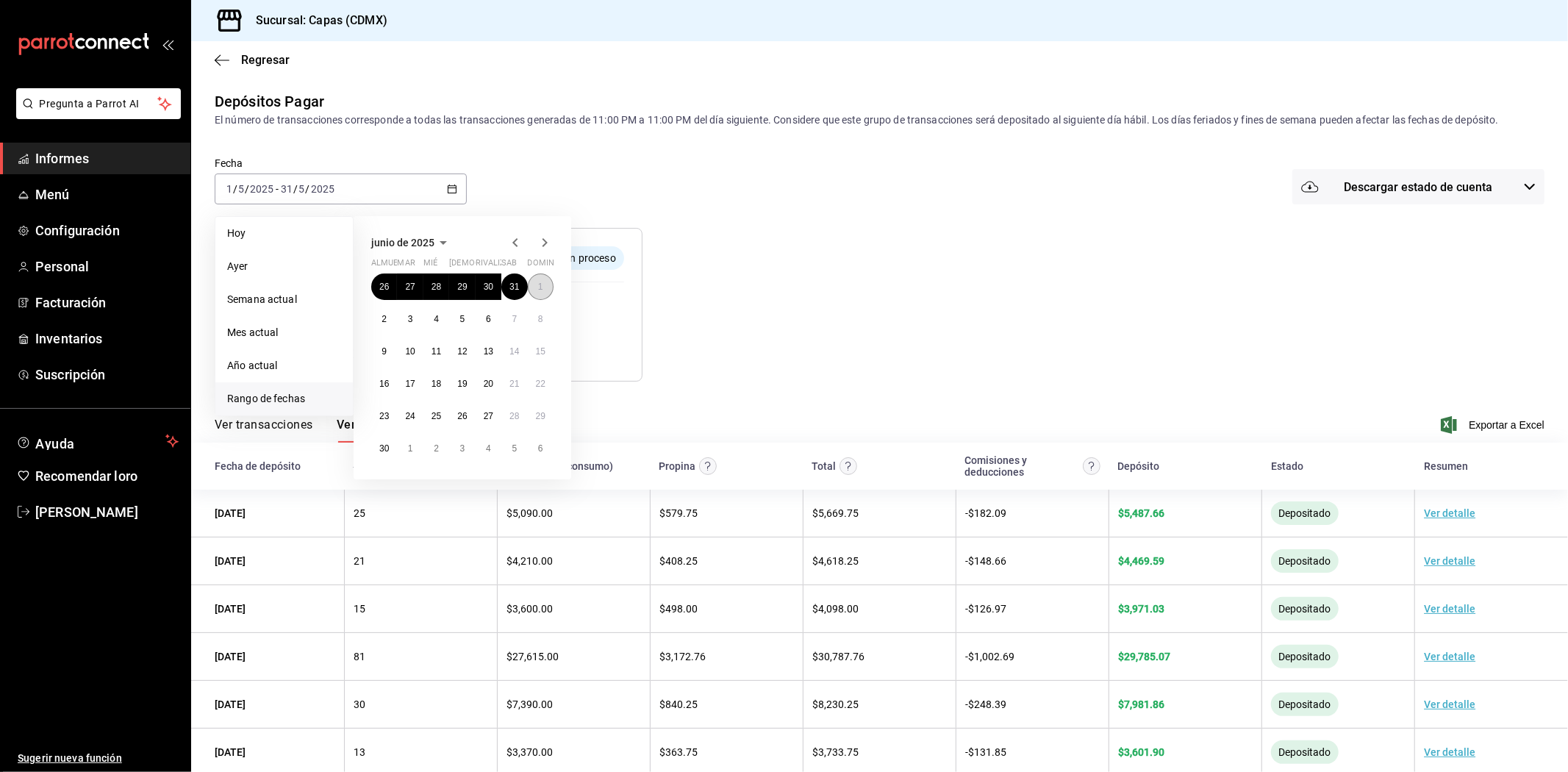
click at [538, 289] on font "1" at bounding box center [540, 286] width 5 height 10
click at [388, 456] on button "30" at bounding box center [384, 448] width 26 height 27
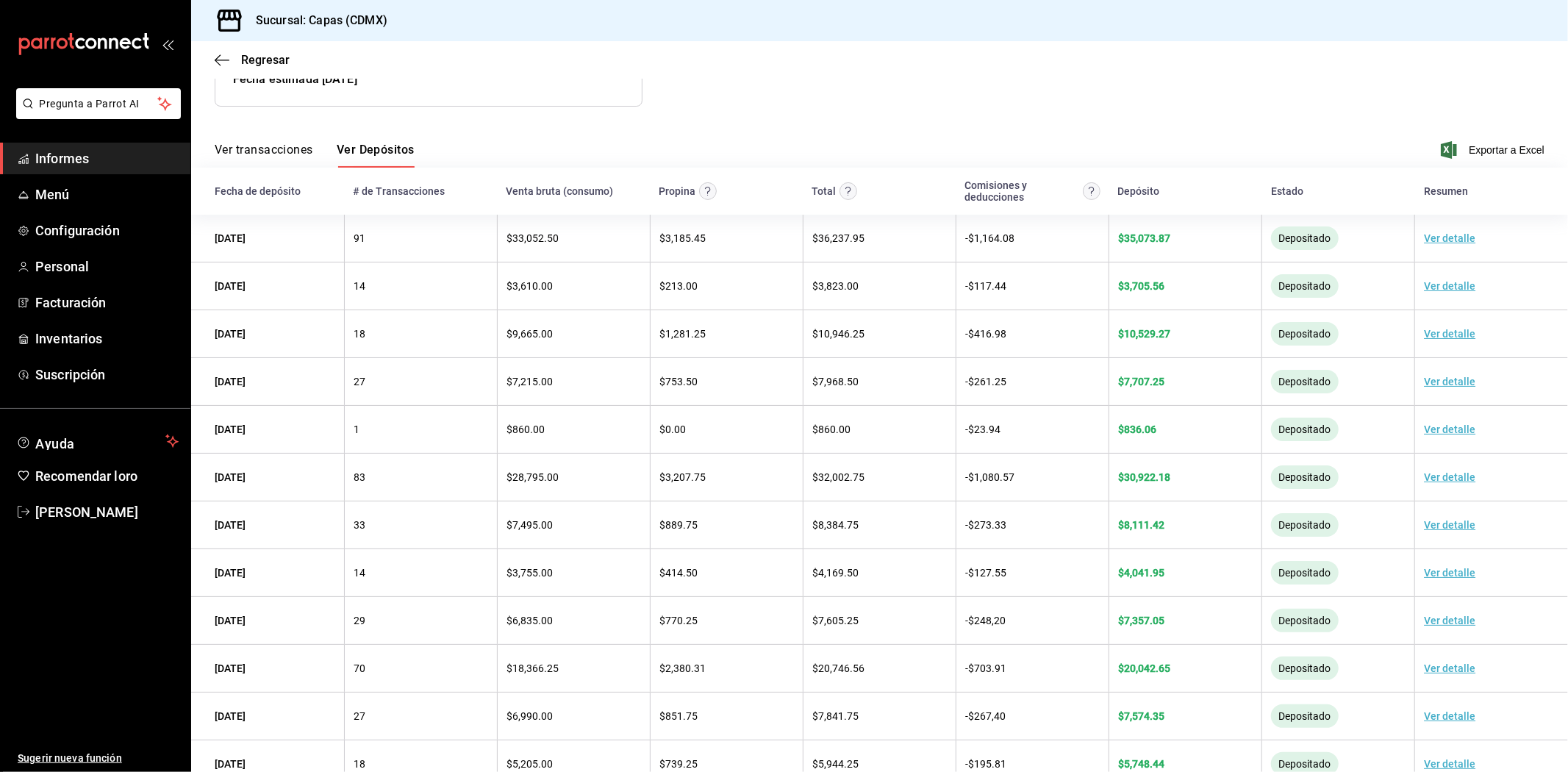
scroll to position [303, 0]
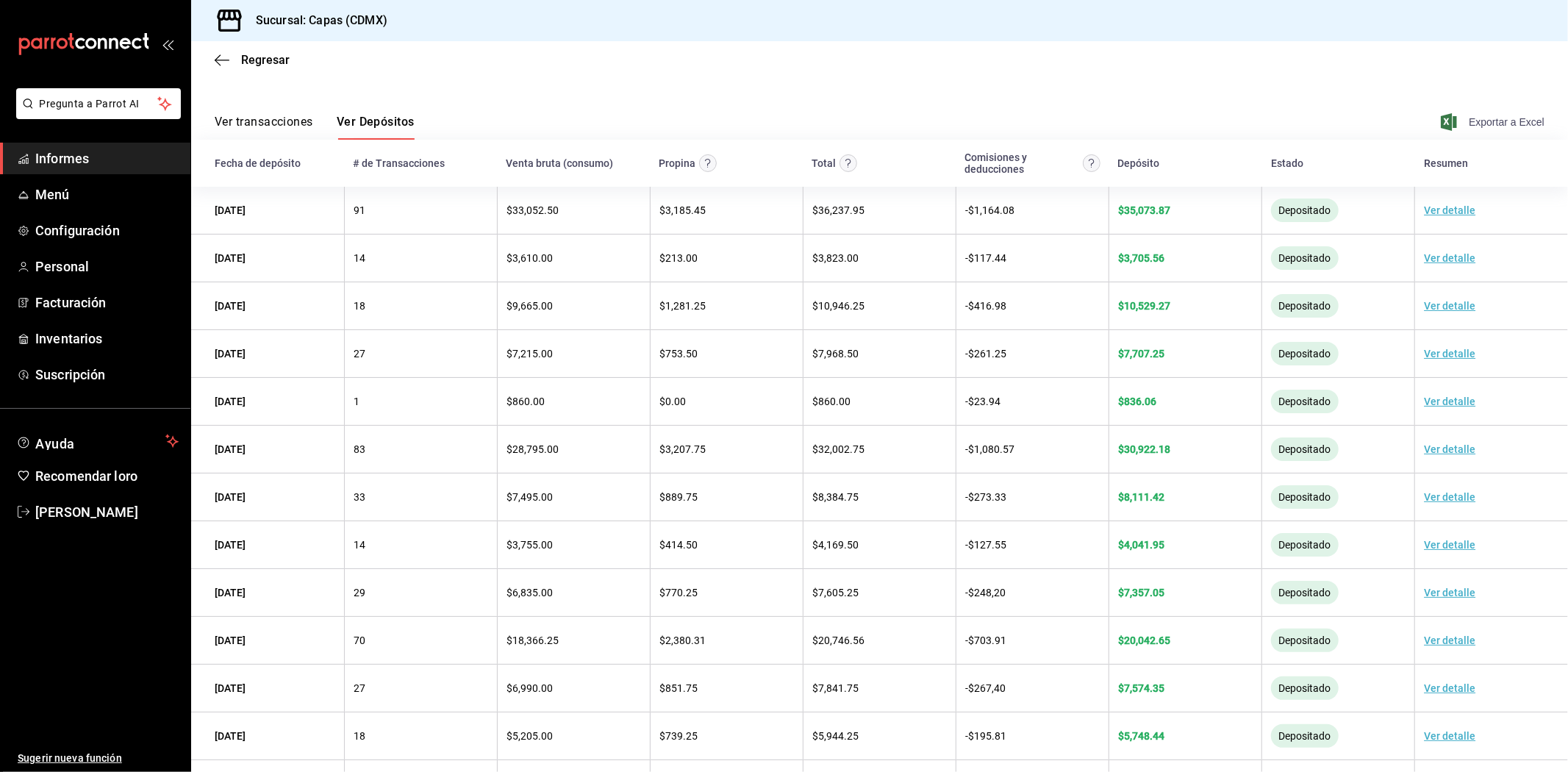
click at [1468, 117] on font "Exportar a Excel" at bounding box center [1506, 122] width 76 height 12
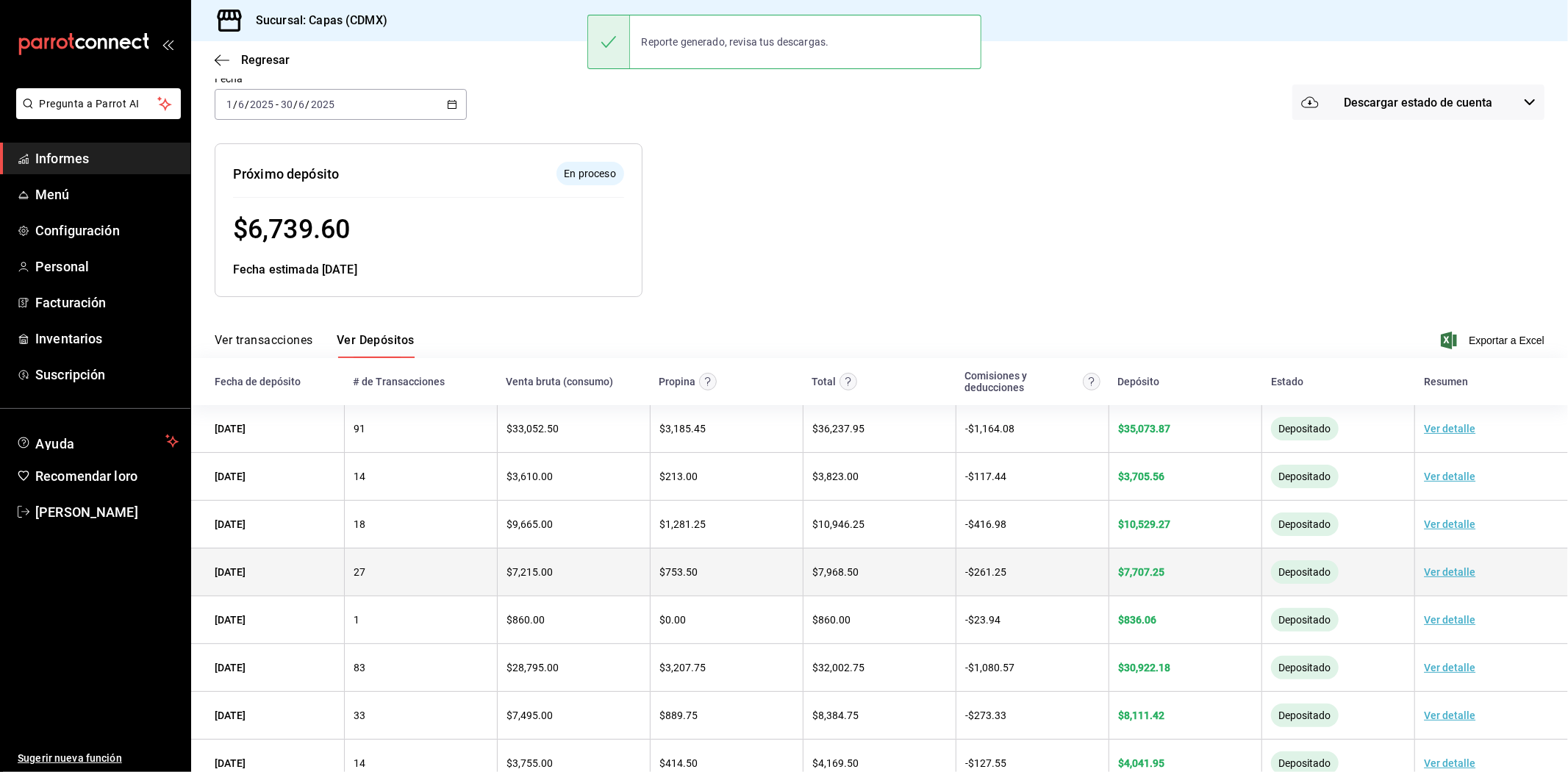
scroll to position [163, 0]
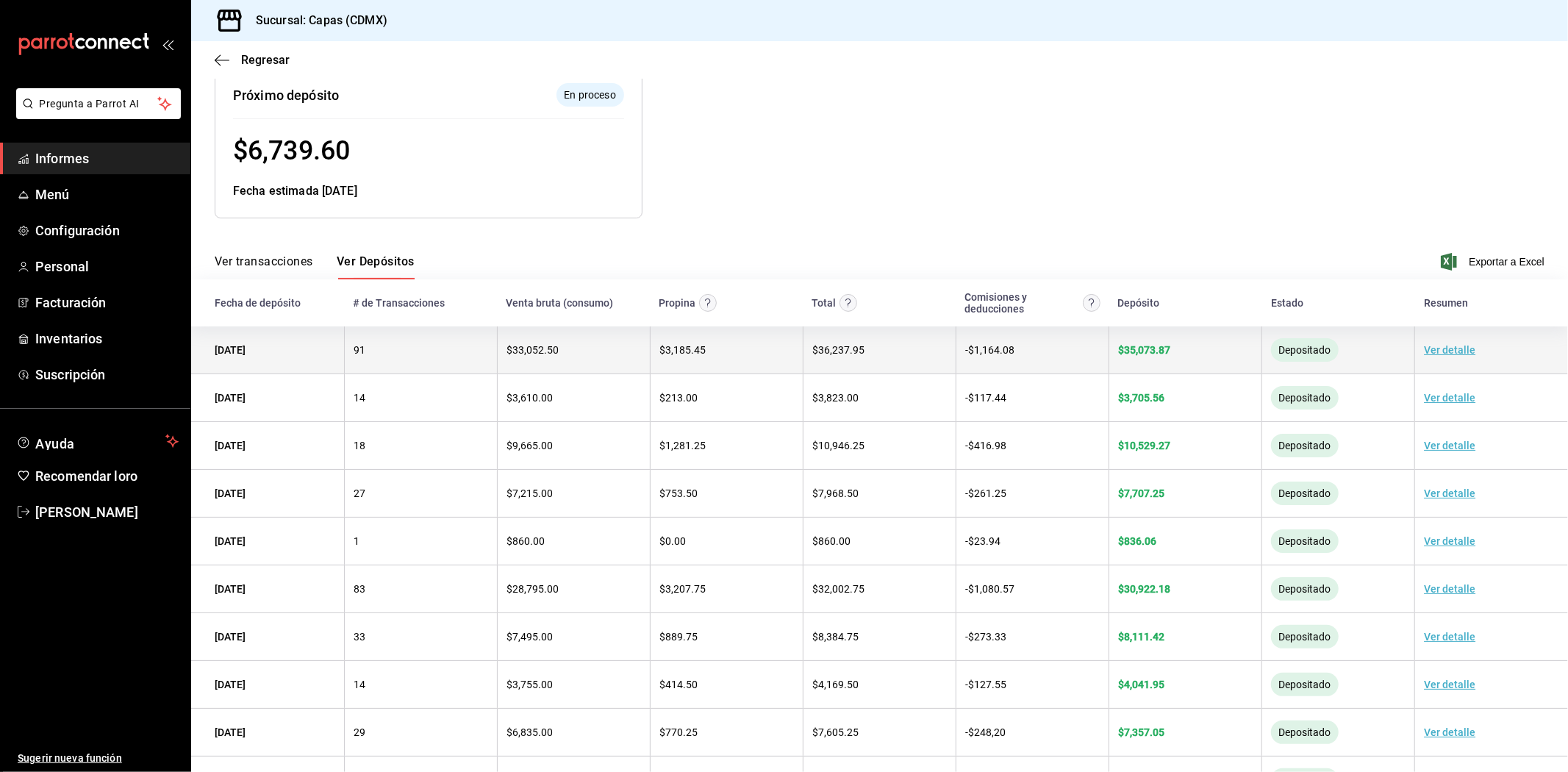
click at [1002, 348] on font "1,164.08" at bounding box center [994, 350] width 40 height 12
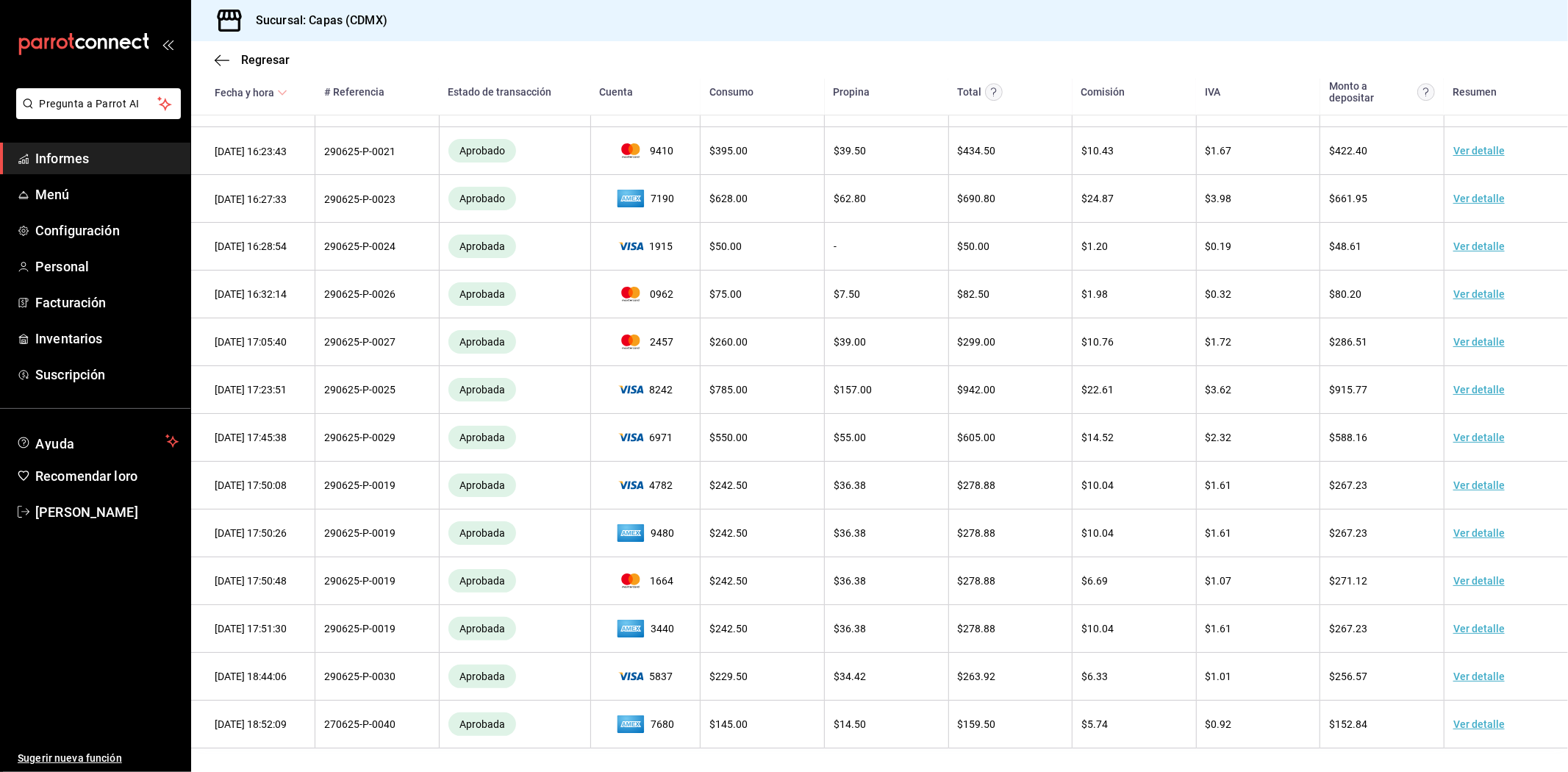
scroll to position [3870, 0]
click at [491, 13] on div "Sucursal: Capas (CDMX)" at bounding box center [880, 21] width 1377 height 41
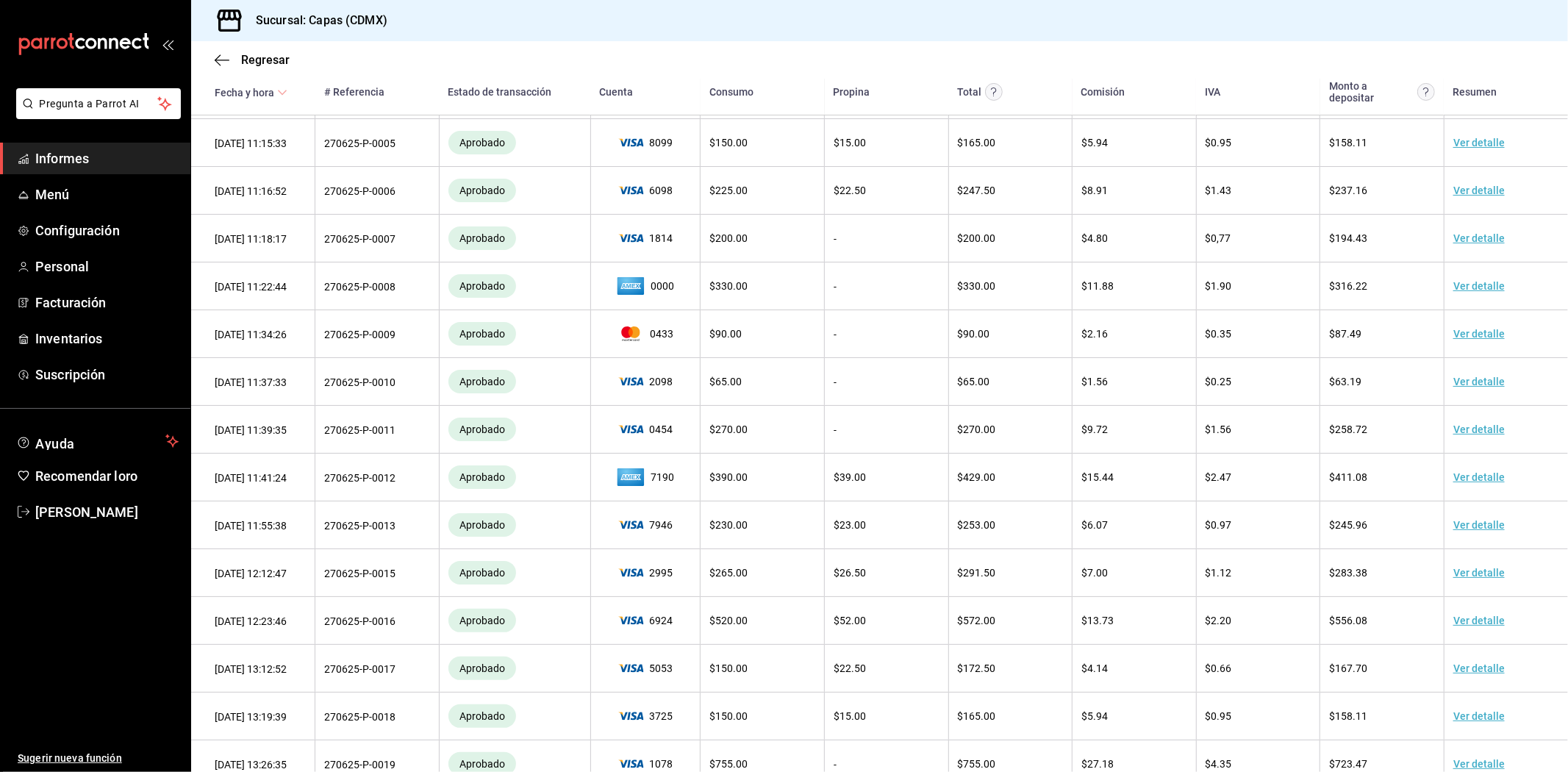
scroll to position [47, 0]
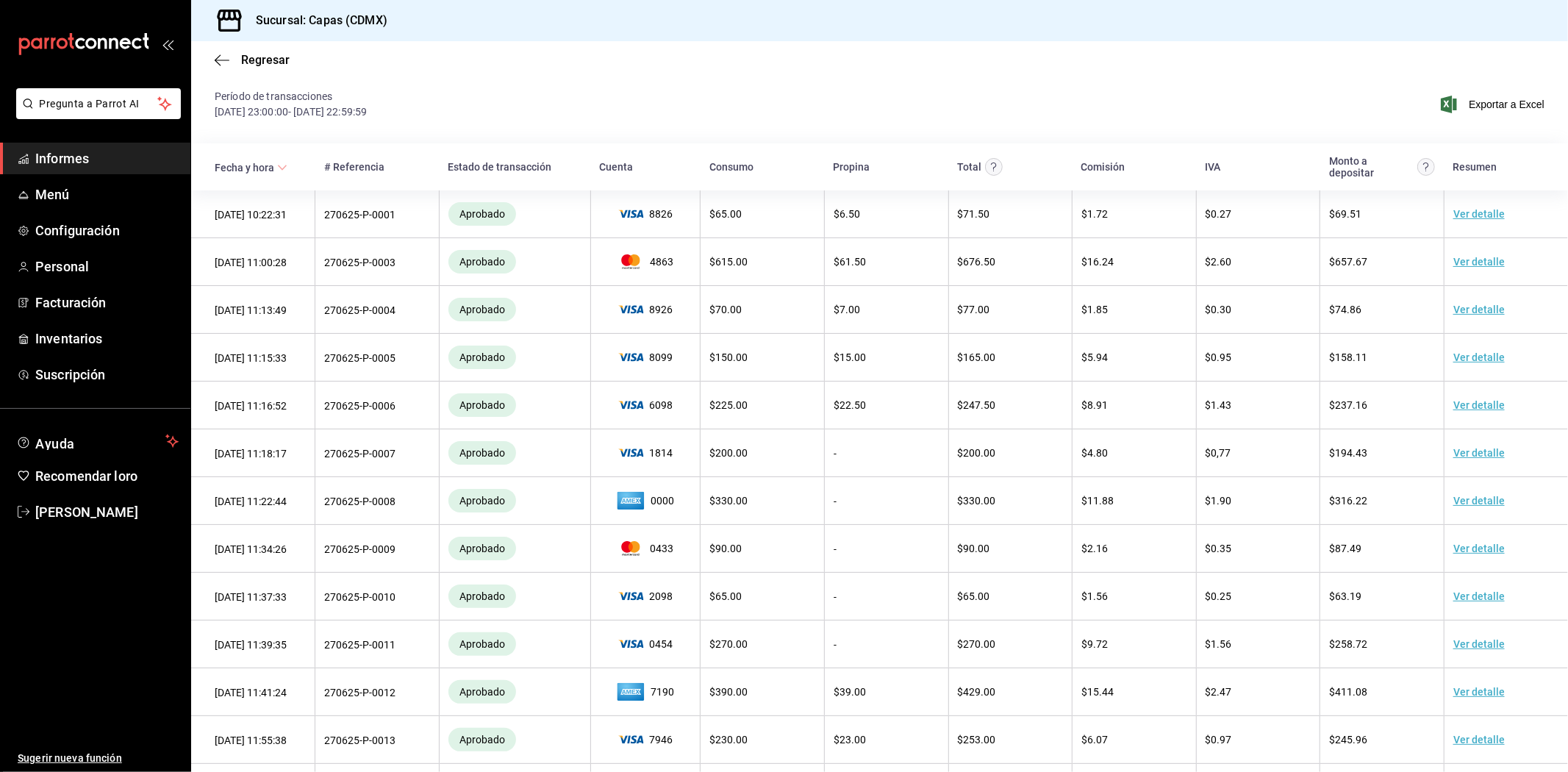
click at [216, 68] on div "Regresar" at bounding box center [880, 60] width 1377 height 37
click at [215, 59] on icon "button" at bounding box center [222, 59] width 15 height 13
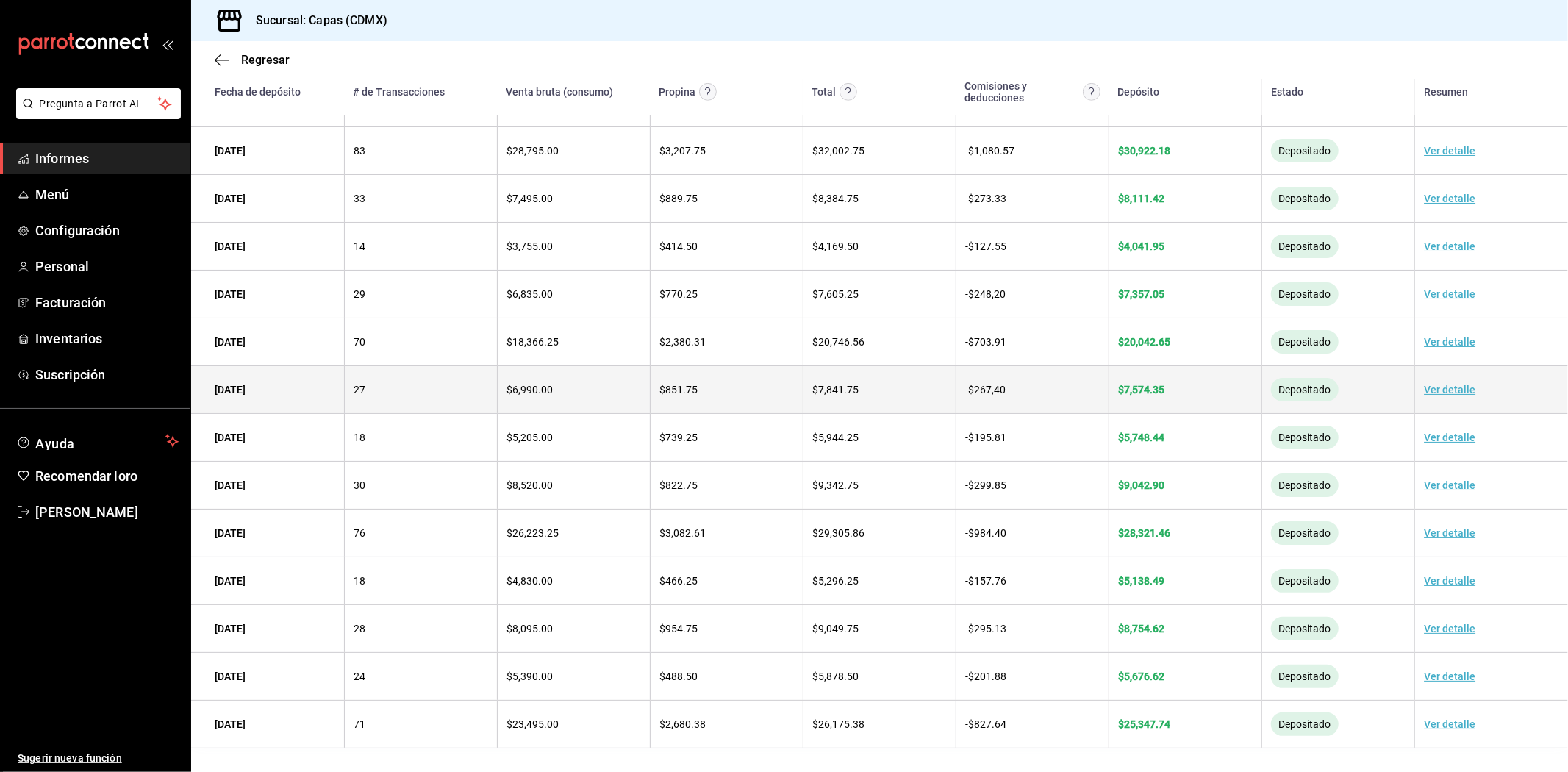
scroll to position [223, 0]
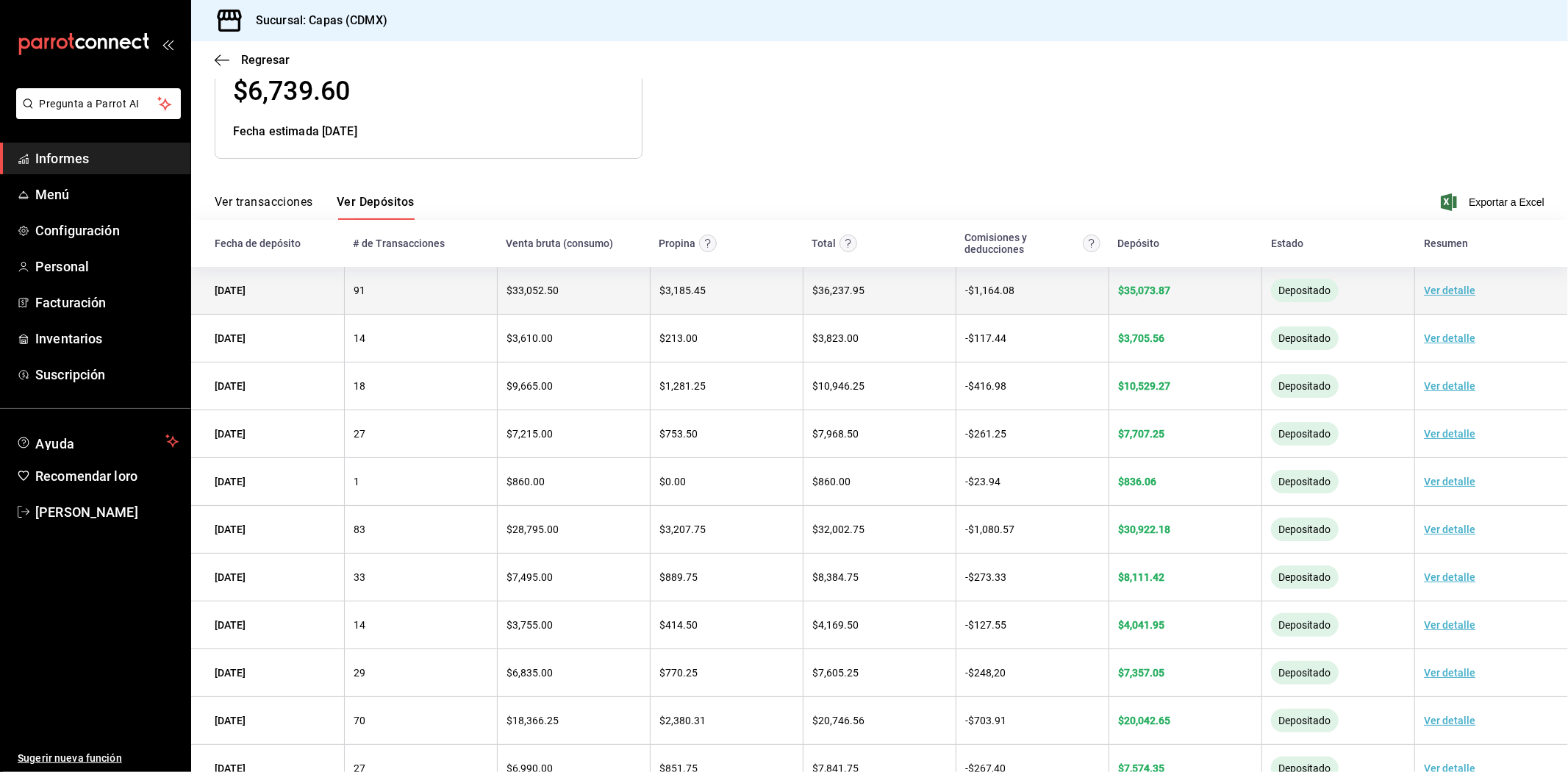
click at [873, 302] on td "$ 36,237.95" at bounding box center [879, 291] width 153 height 47
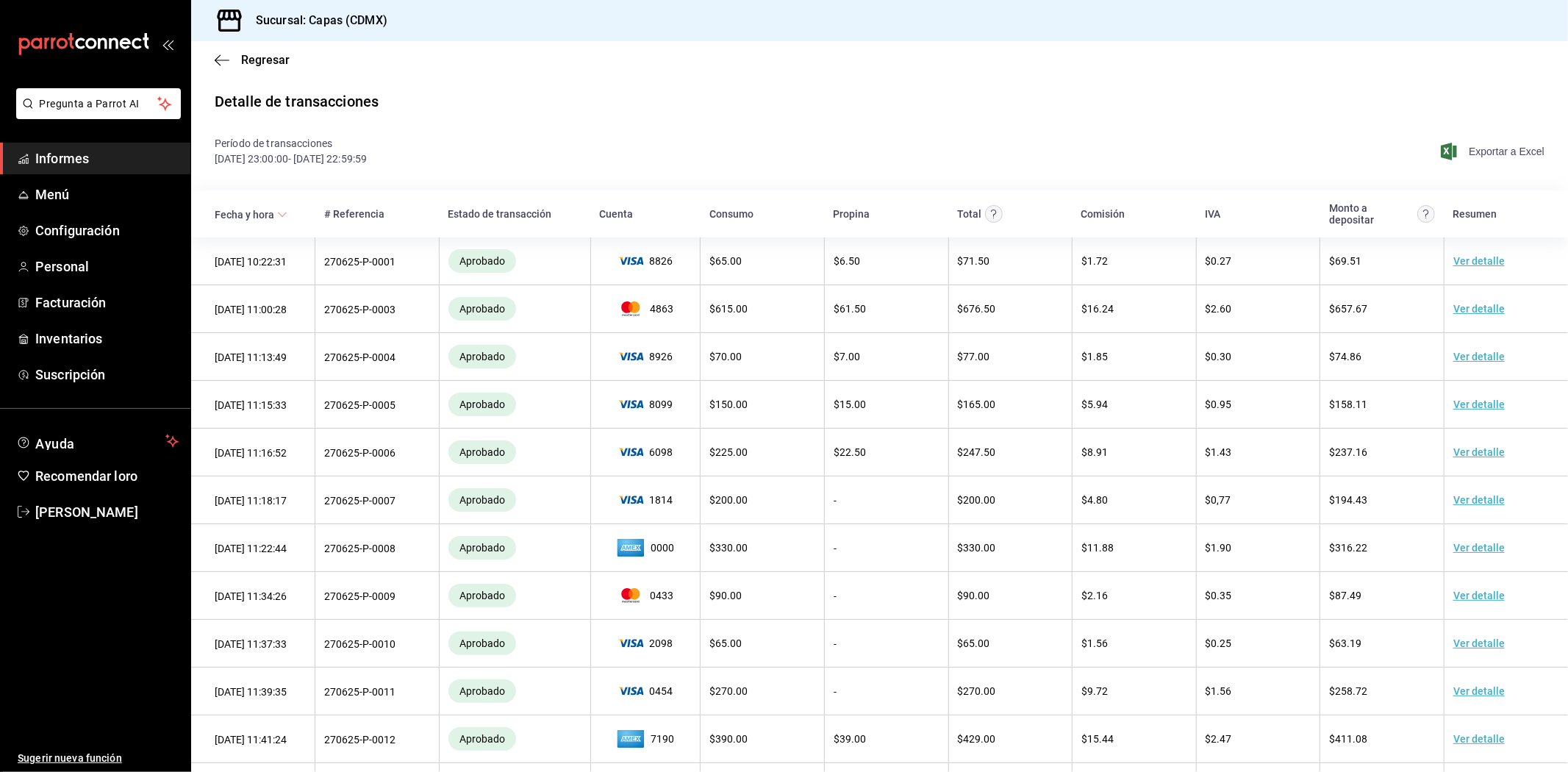
click at [1483, 146] on font "Exportar a Excel" at bounding box center [1506, 152] width 76 height 12
click at [218, 66] on icon "button" at bounding box center [222, 59] width 15 height 13
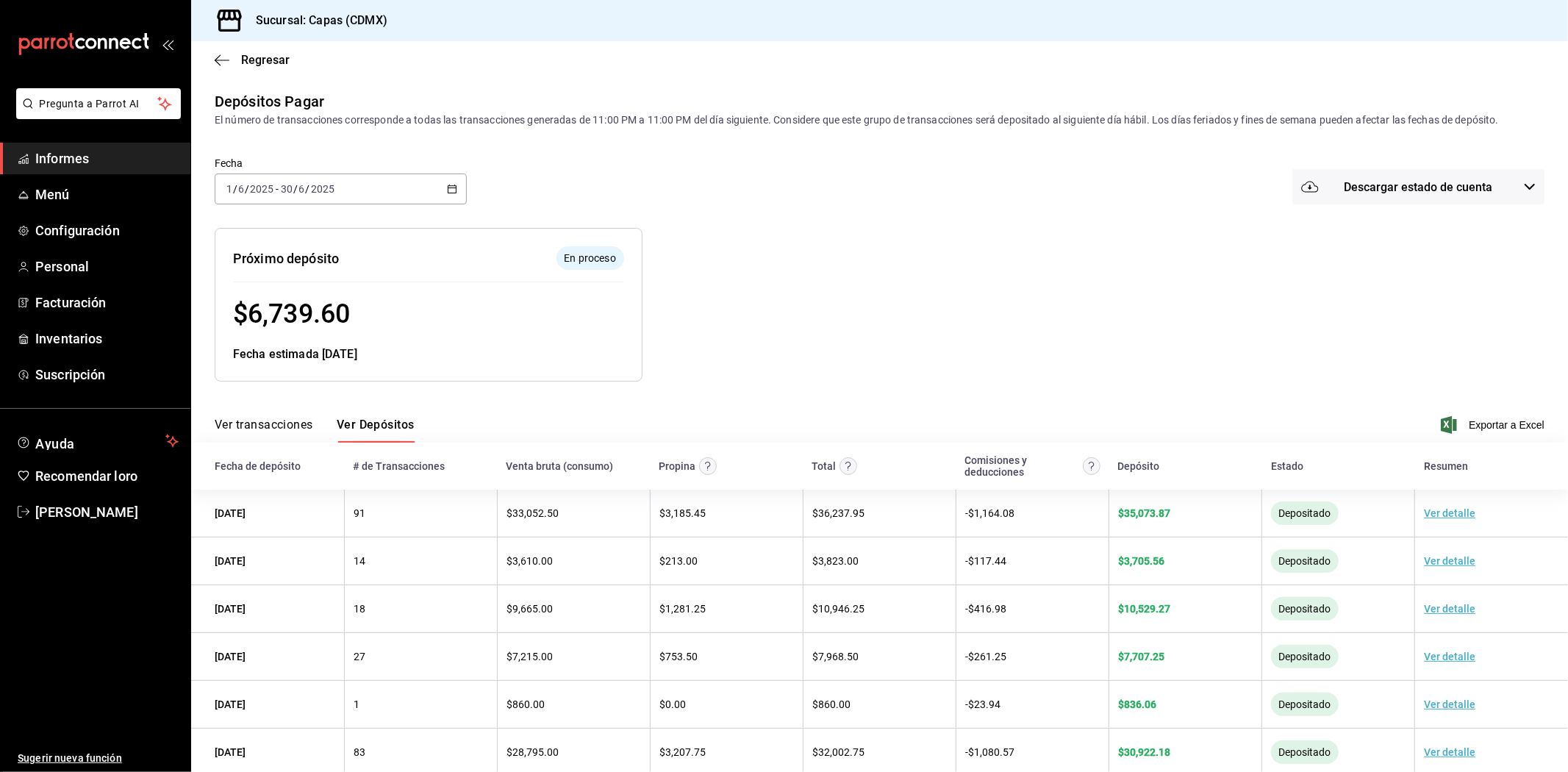
click at [805, 299] on div at bounding box center [980, 293] width 677 height 177
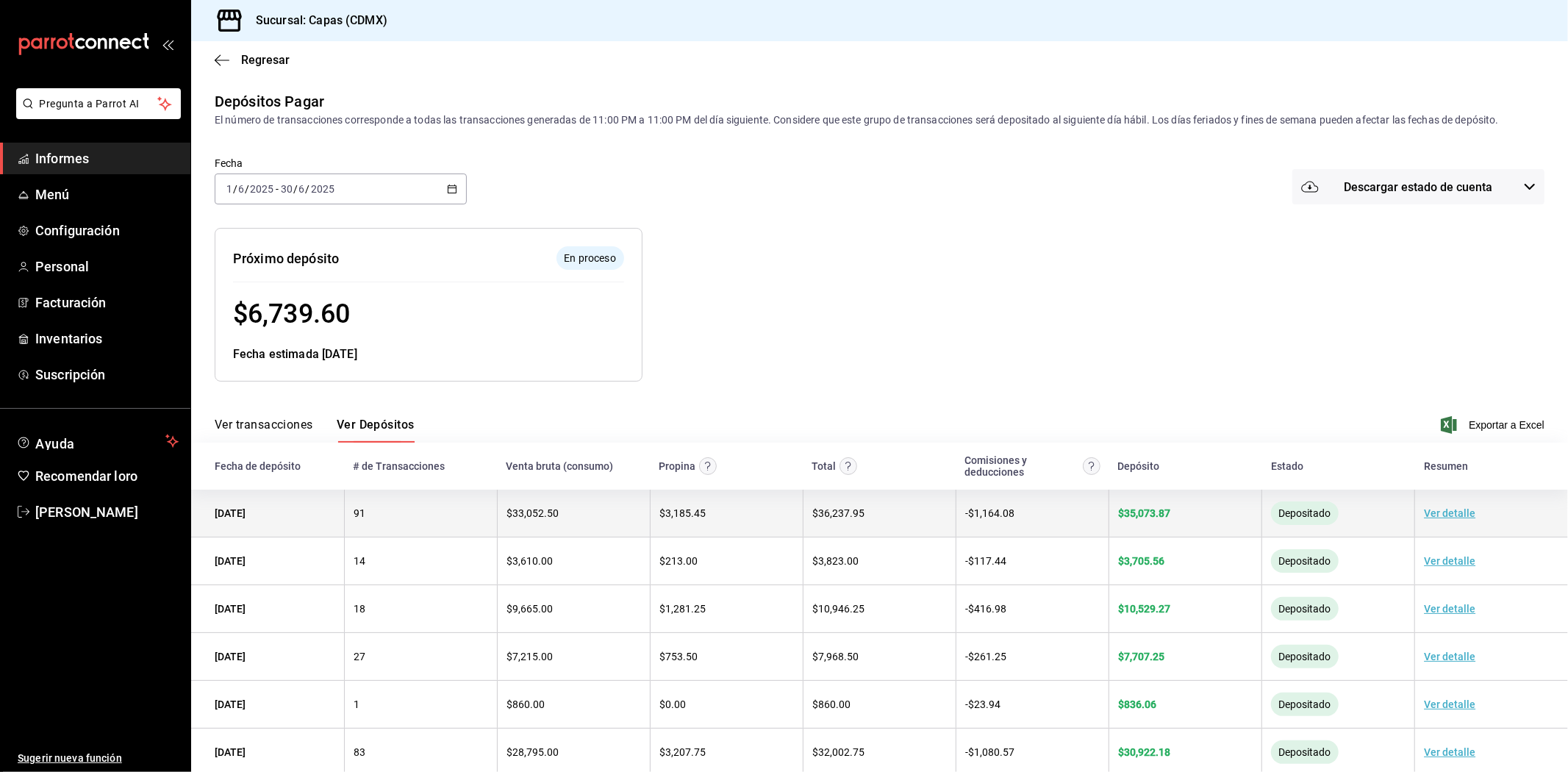
click at [608, 524] on td "$ 33,052.50" at bounding box center [573, 513] width 153 height 47
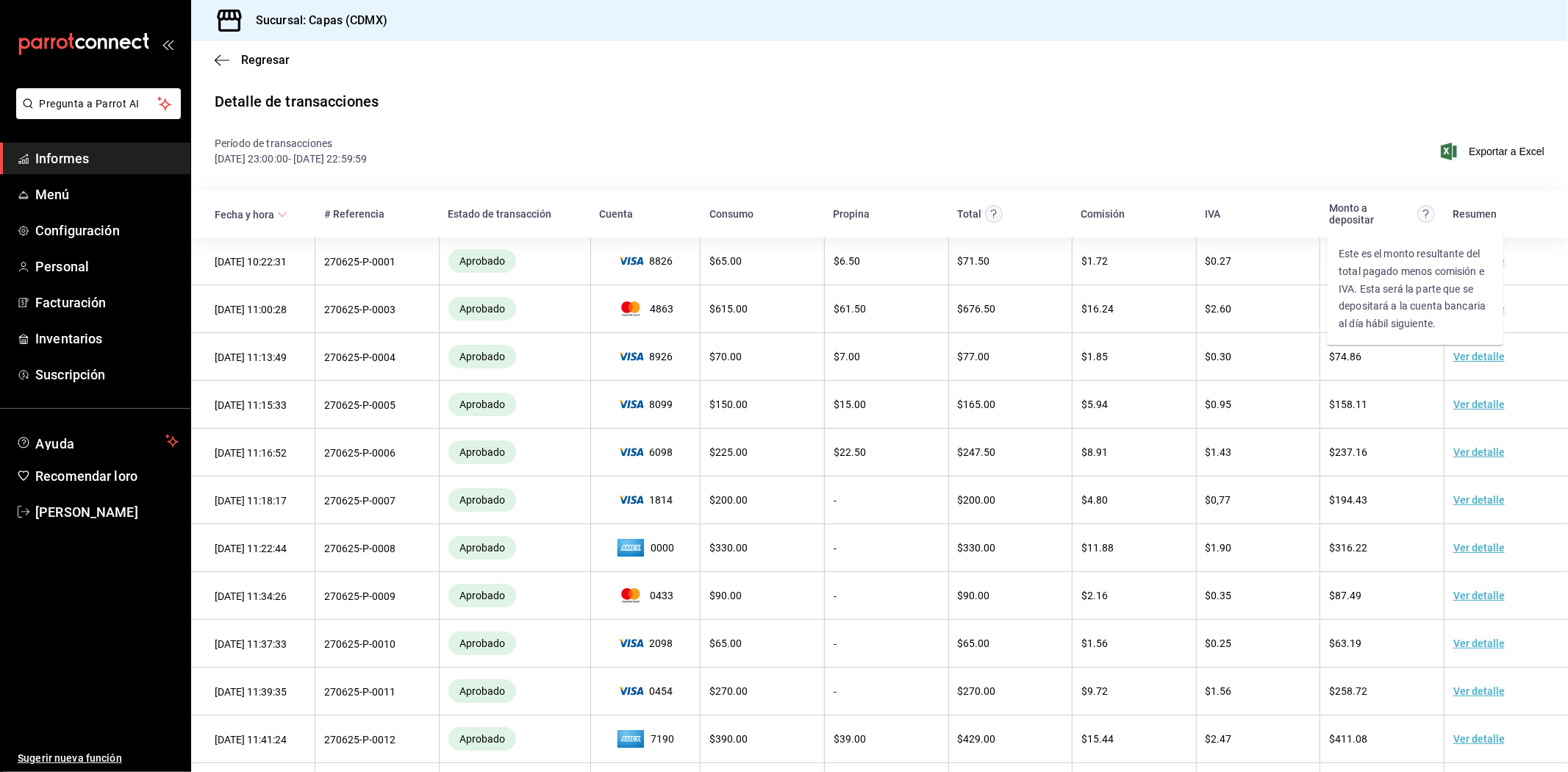
click at [1418, 212] on circle "Este es el monto resultante del total pagado menos comisión e IVA. Esta será la…" at bounding box center [1426, 214] width 17 height 17
click at [1373, 166] on div "Período de transacciones 26/06/25 23:00:00 - 29/06/25 22:59:59 Exportar a Excel" at bounding box center [880, 151] width 1329 height 31
click at [229, 64] on icon "button" at bounding box center [222, 59] width 15 height 13
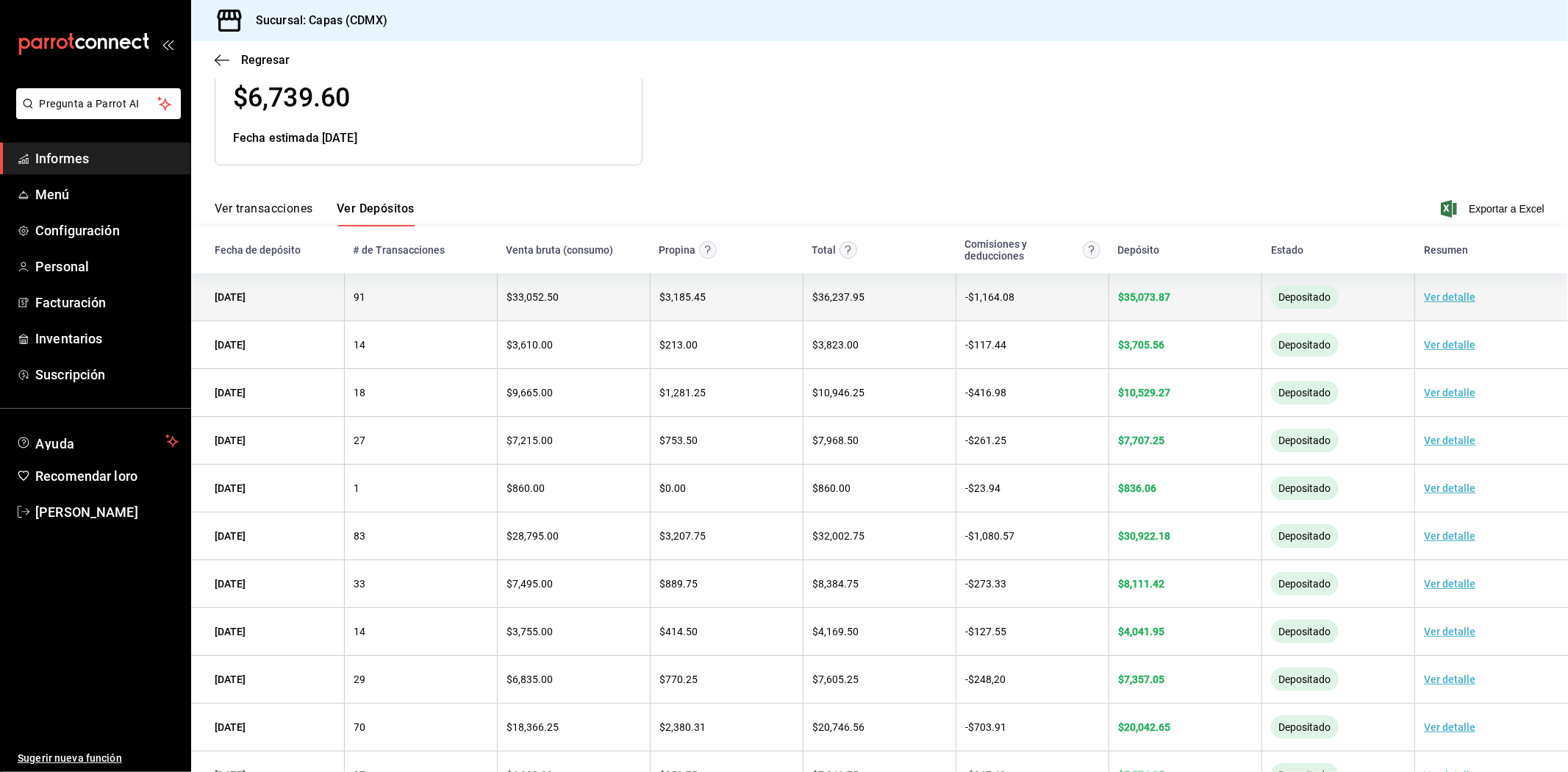
scroll to position [245, 0]
